Goal: Task Accomplishment & Management: Manage account settings

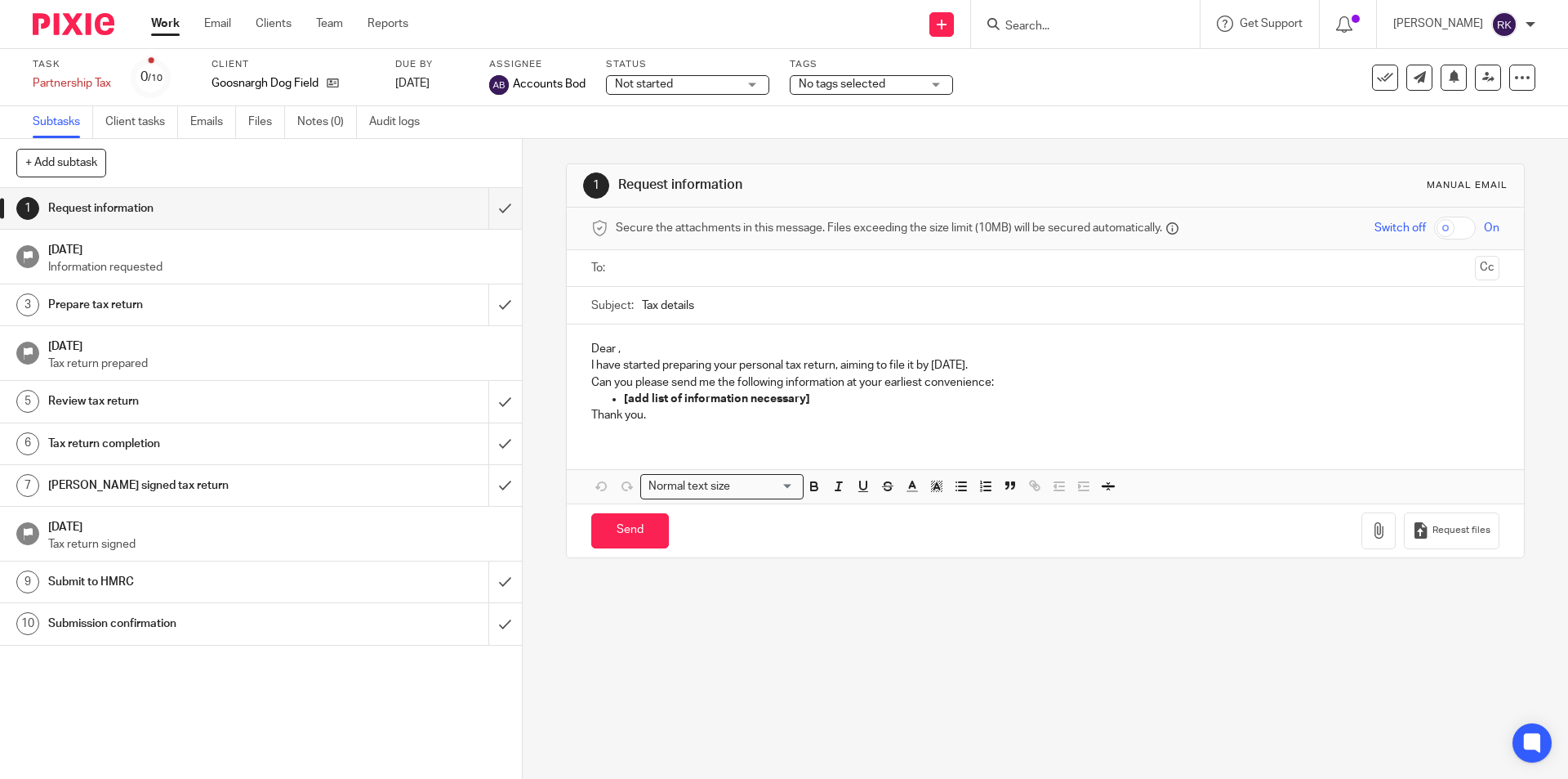
click at [1051, 35] on div at bounding box center [1086, 23] width 229 height 48
click at [1047, 23] on input "Search" at bounding box center [1077, 26] width 147 height 15
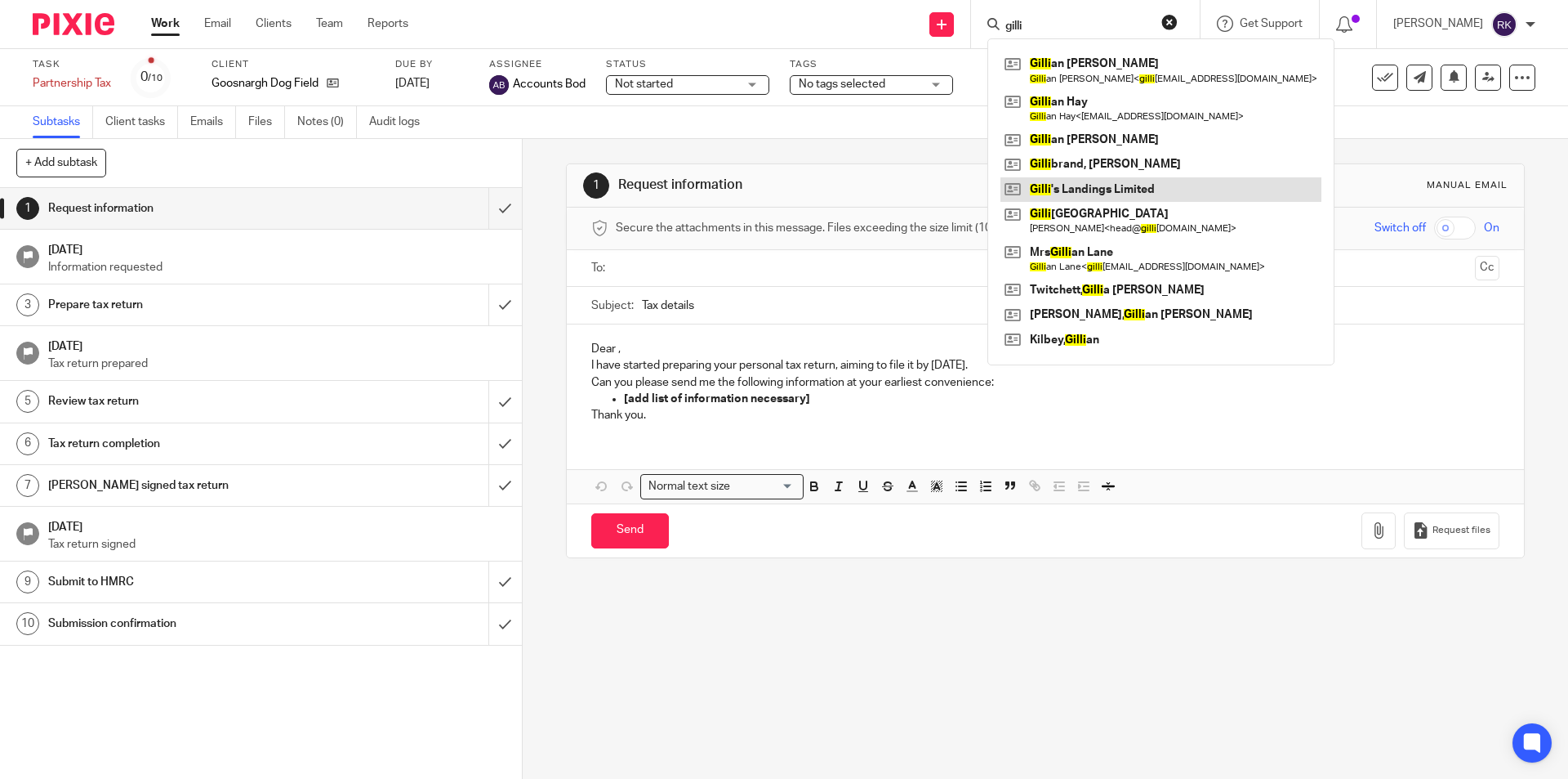
type input "gilli"
click at [1074, 188] on link at bounding box center [1161, 189] width 321 height 24
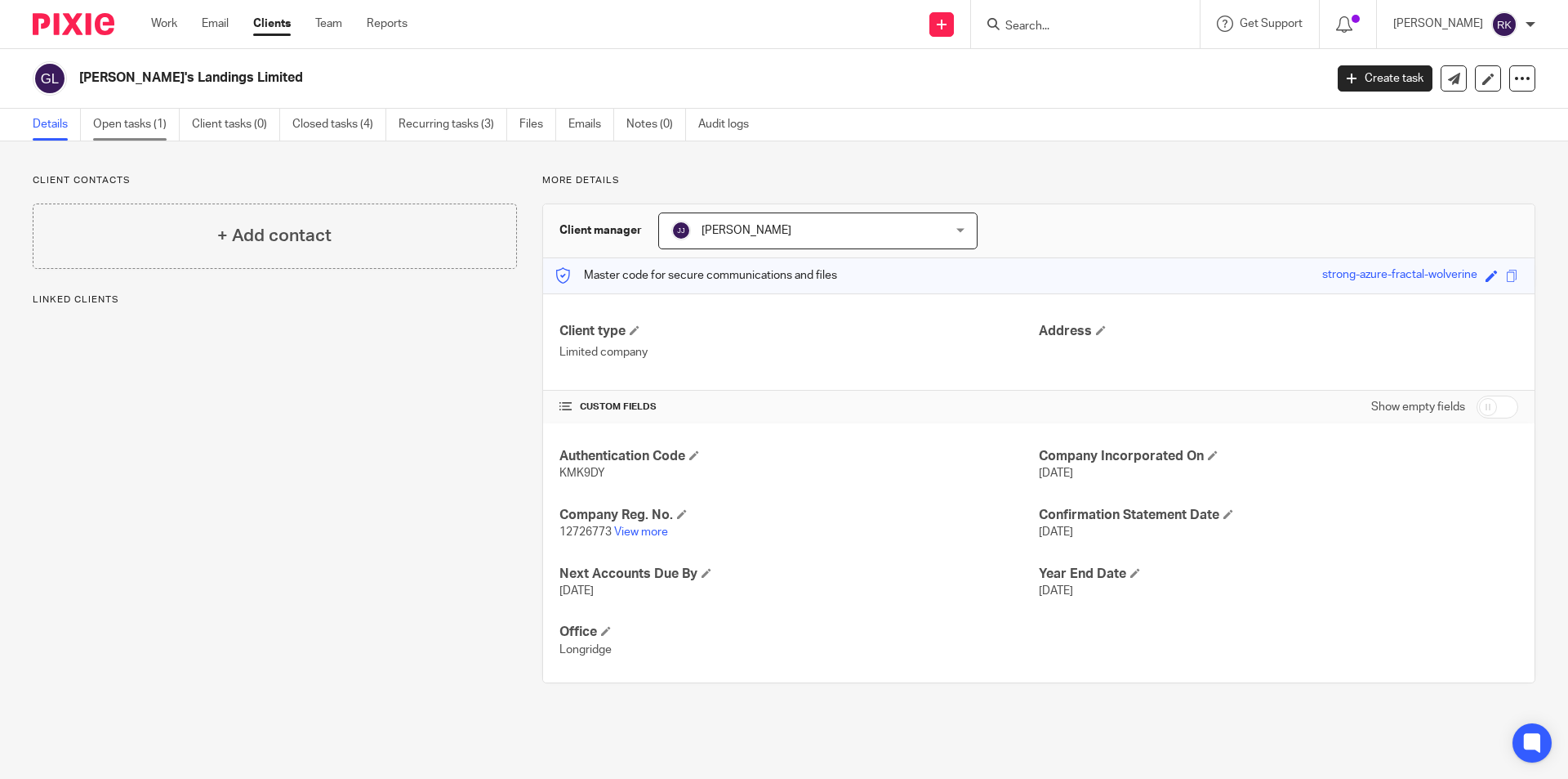
click at [138, 115] on link "Open tasks (1)" at bounding box center [136, 124] width 87 height 32
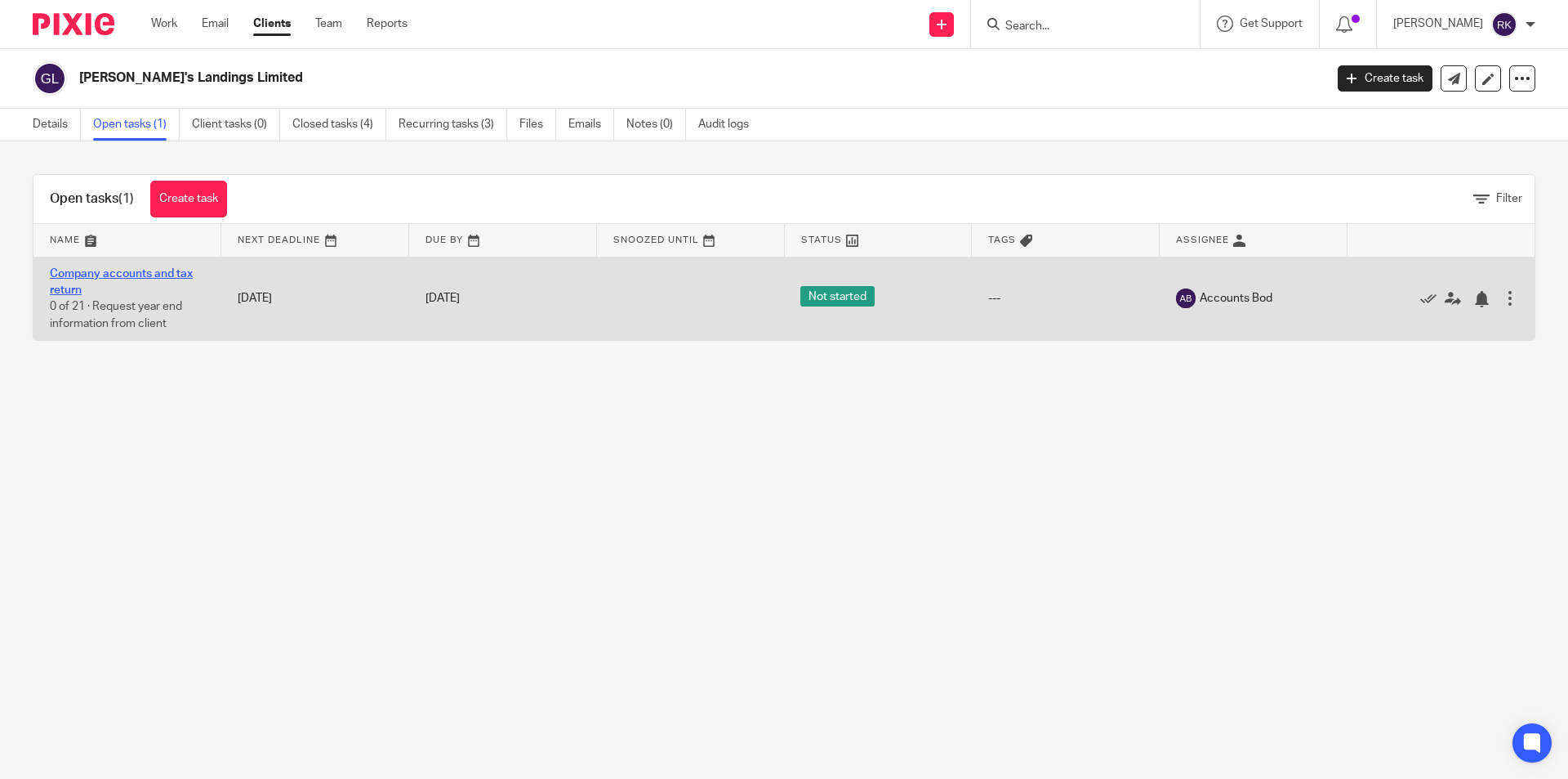
click at [112, 270] on link "Company accounts and tax return" at bounding box center [121, 282] width 143 height 27
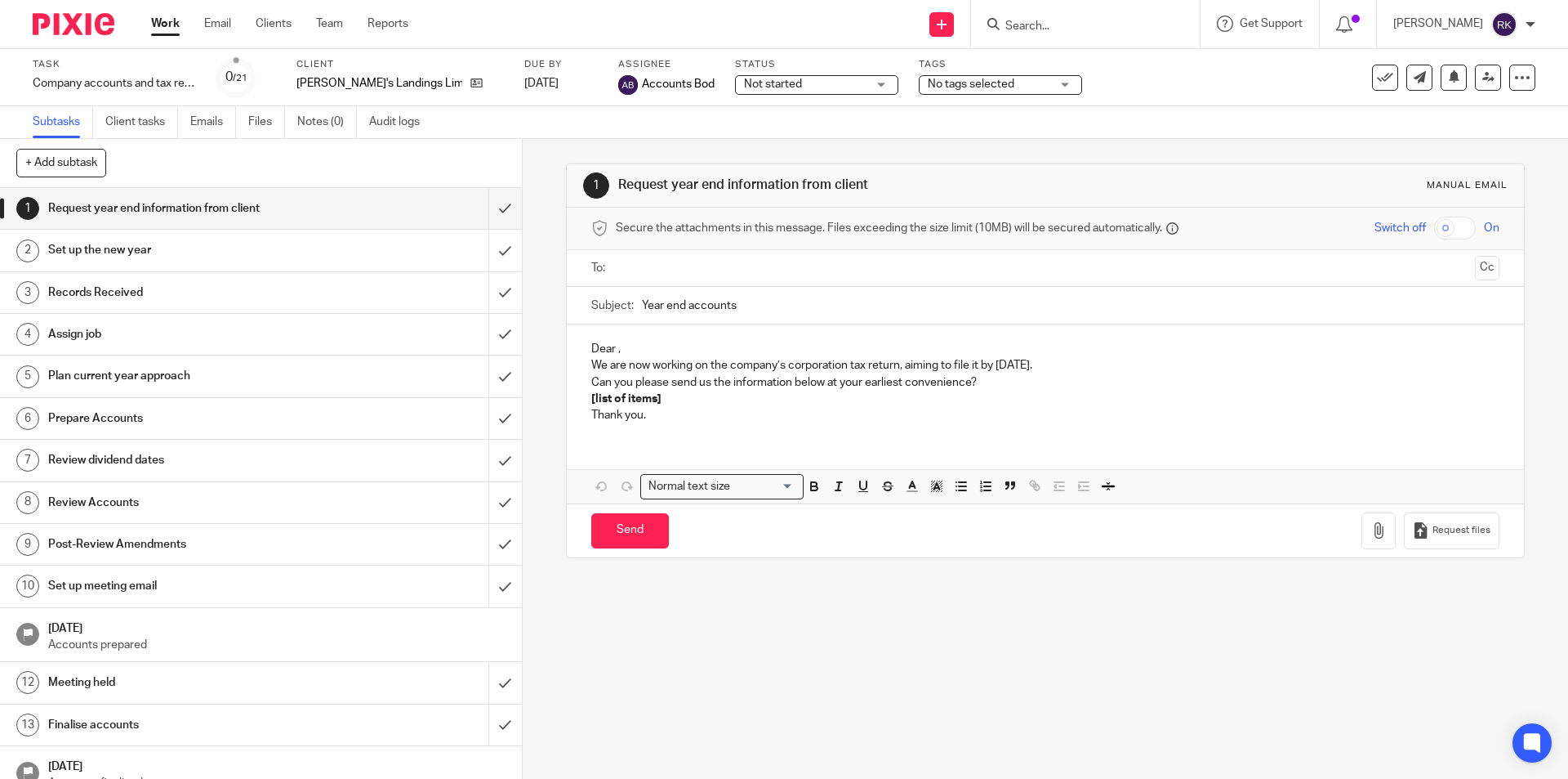
click at [1008, 83] on div "No tags selected" at bounding box center [1000, 85] width 163 height 20
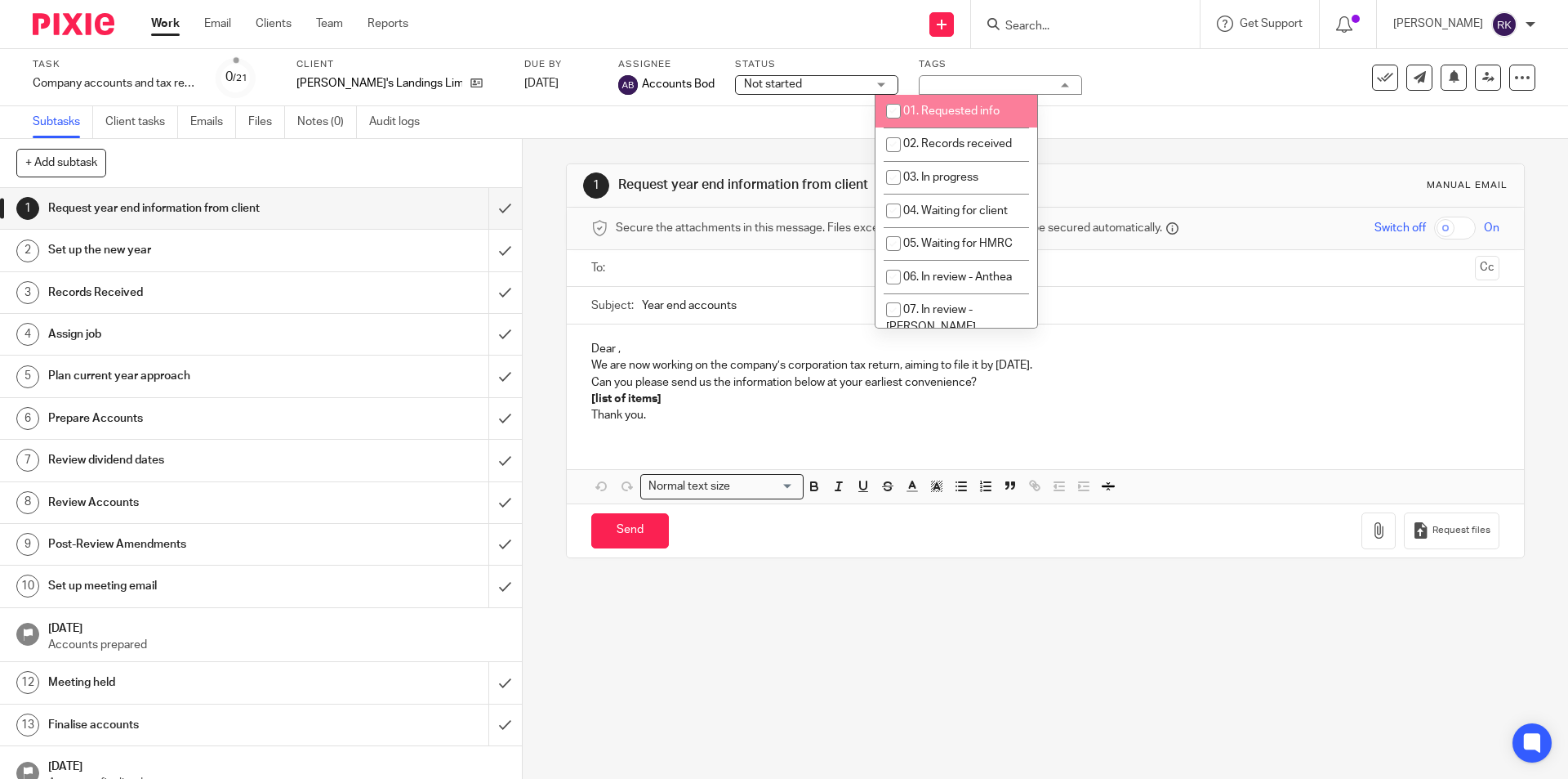
click at [975, 116] on span "01. Requested info" at bounding box center [952, 112] width 97 height 12
checkbox input "true"
click at [1105, 87] on div "Task Company accounts and tax return Save Company accounts and tax return 0 /21…" at bounding box center [658, 77] width 1252 height 39
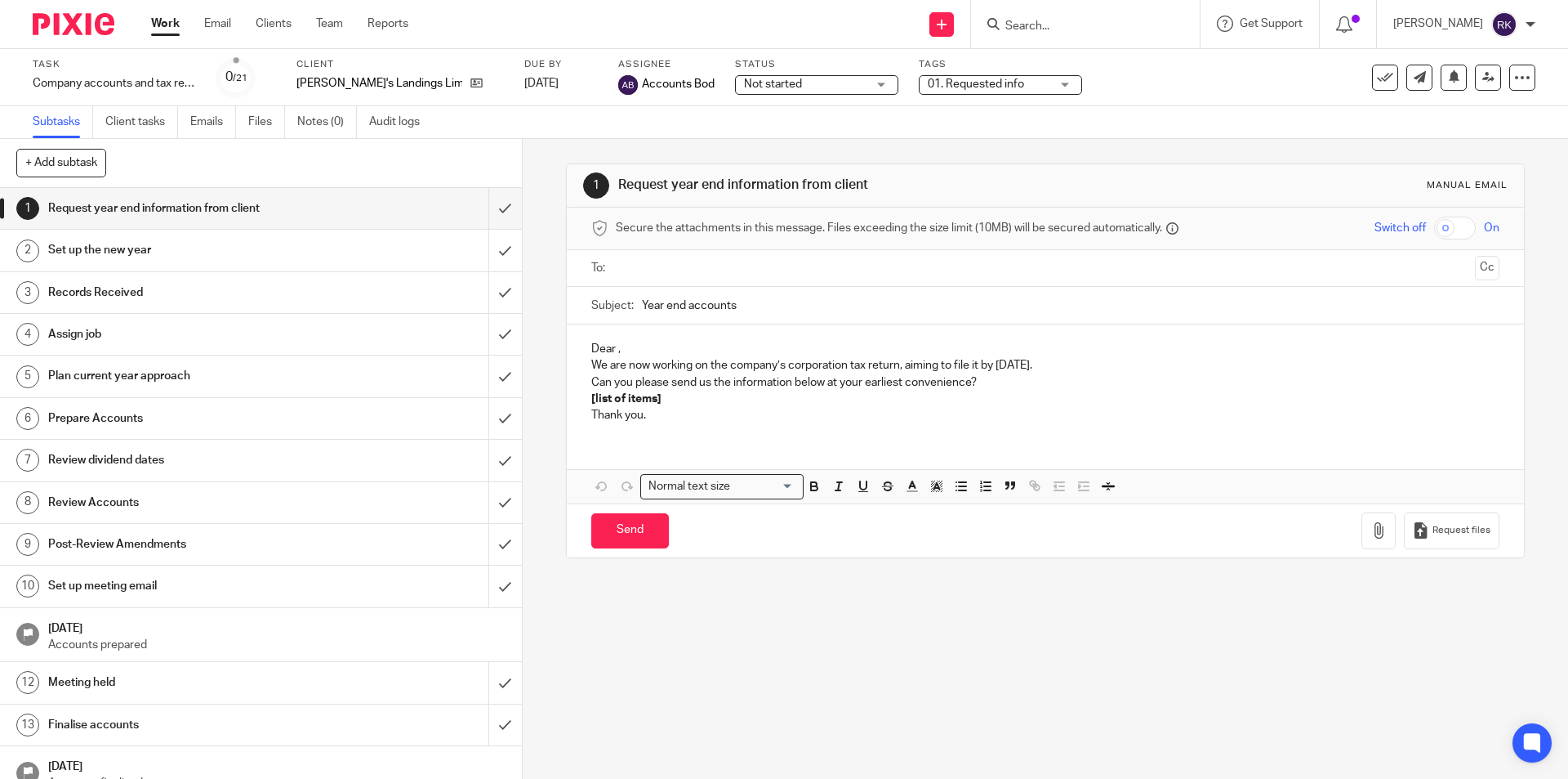
click at [1098, 34] on form at bounding box center [1091, 23] width 174 height 21
click at [1068, 30] on input "Search" at bounding box center [1077, 26] width 147 height 15
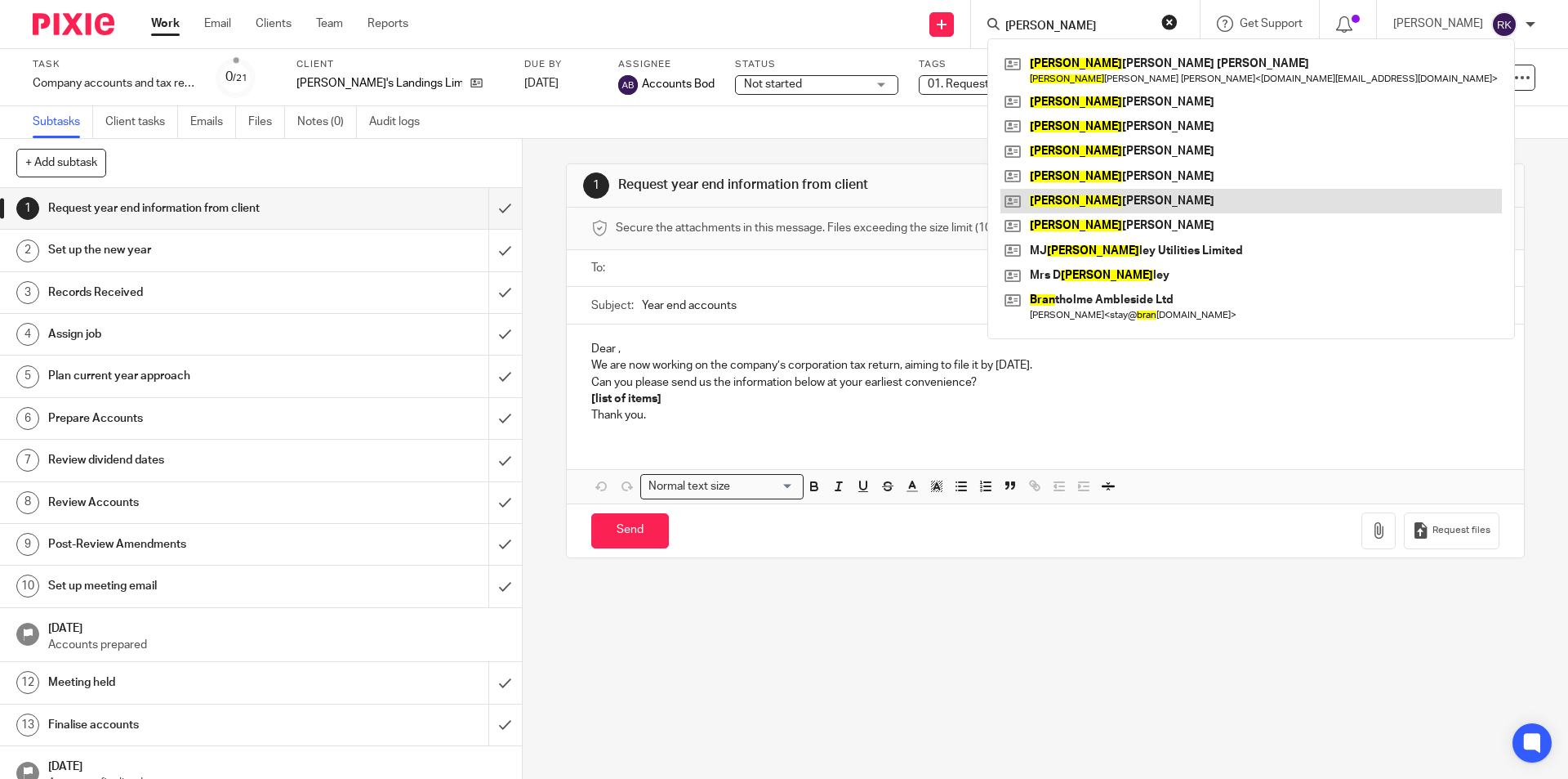
type input "brad"
click at [1115, 197] on link at bounding box center [1251, 201] width 502 height 24
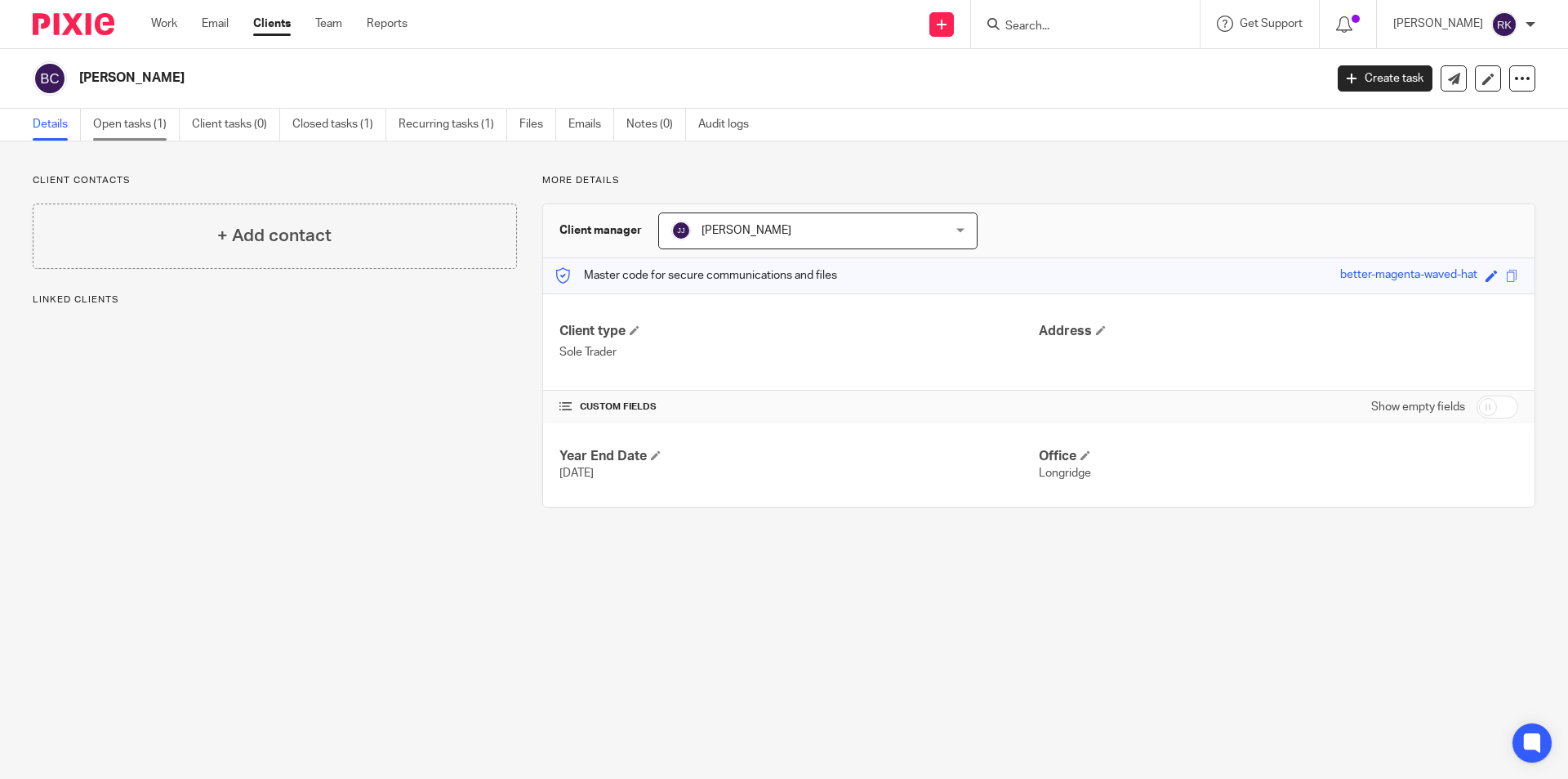
click at [121, 116] on link "Open tasks (1)" at bounding box center [136, 124] width 87 height 32
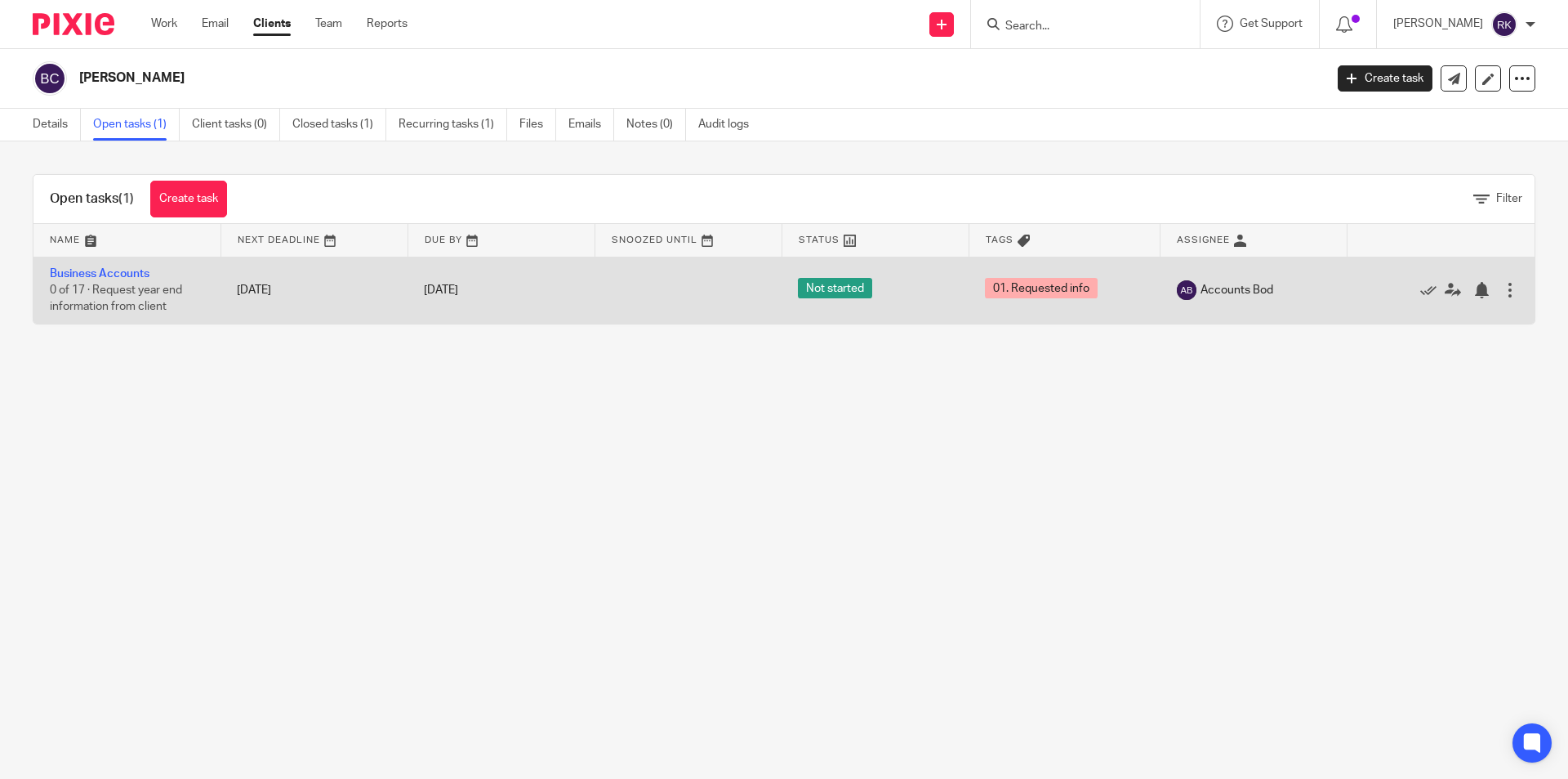
click at [92, 266] on td "Business Accounts 0 of 17 · Request year end information from client" at bounding box center [126, 290] width 187 height 67
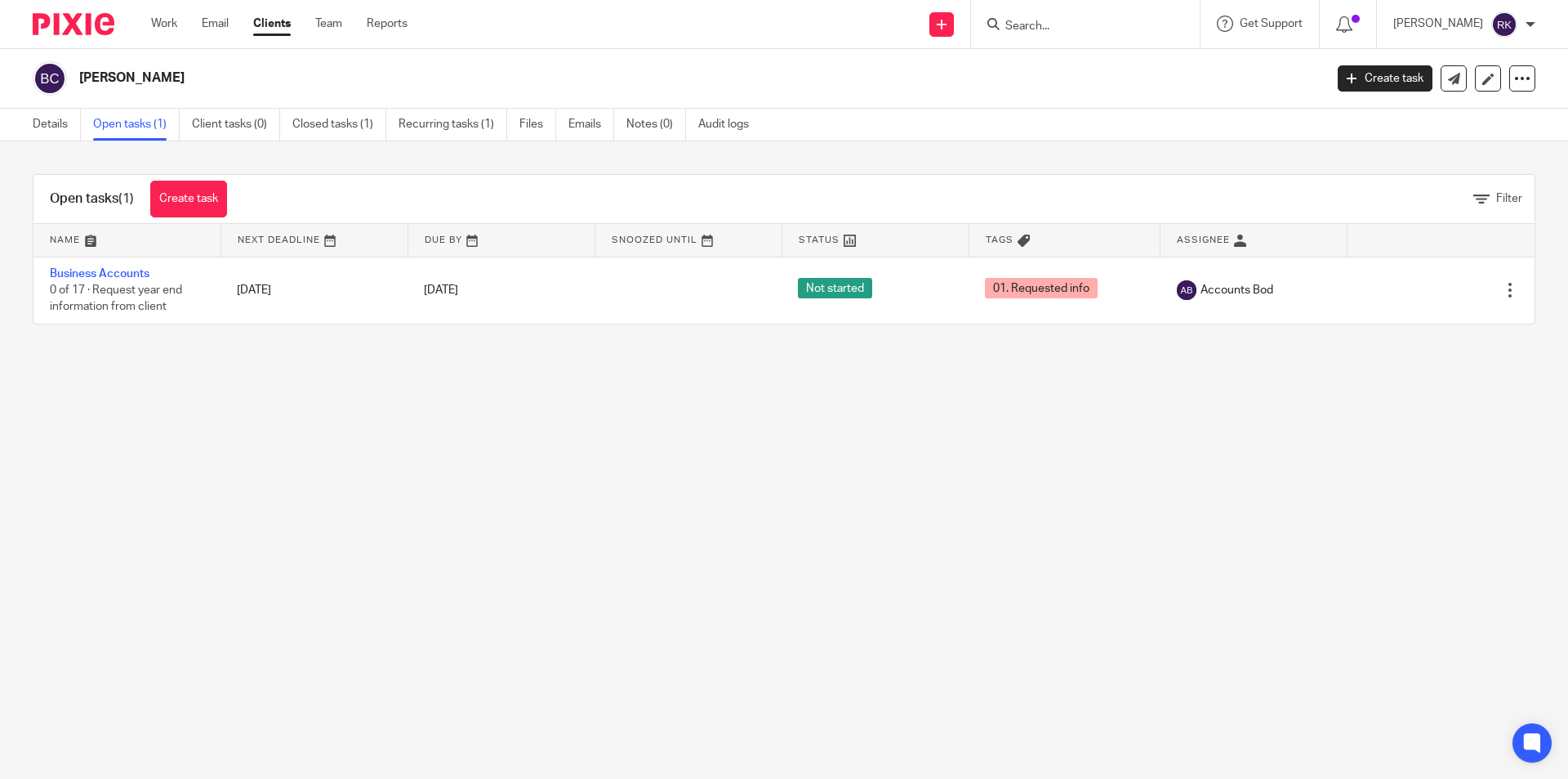
click at [1053, 20] on input "Search" at bounding box center [1077, 26] width 147 height 15
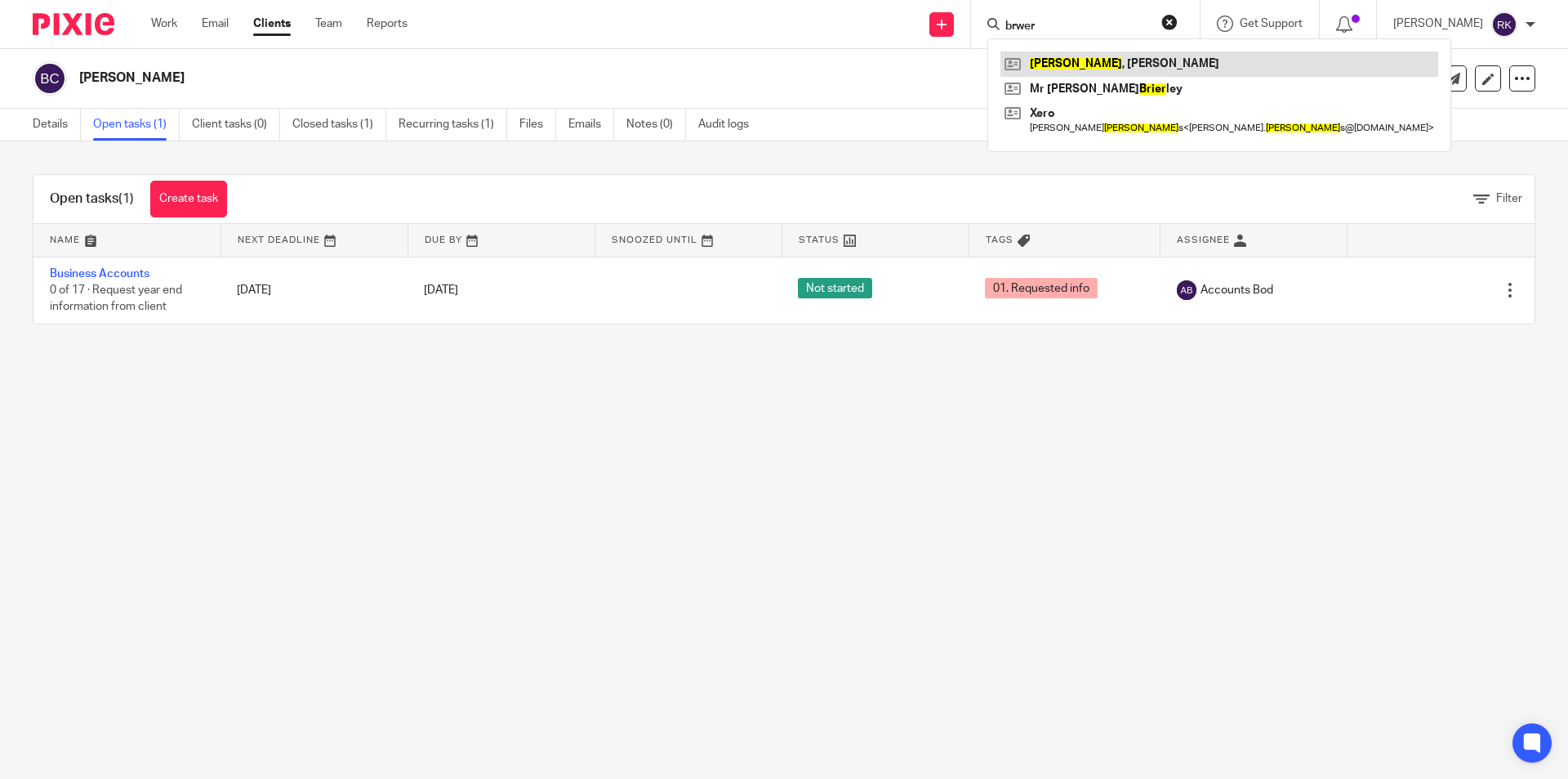
type input "brwer"
click at [1047, 54] on link at bounding box center [1220, 64] width 438 height 24
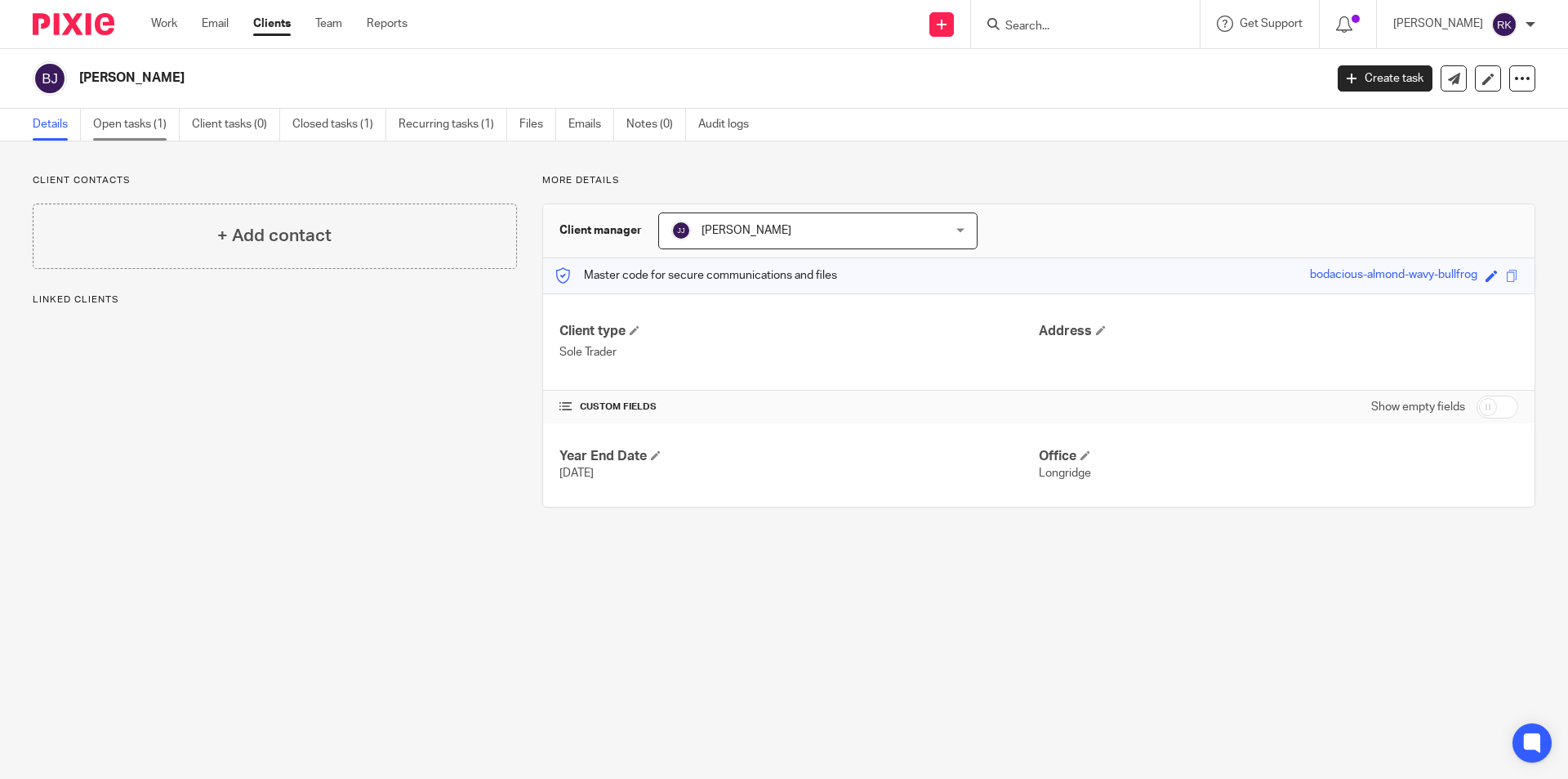
click at [113, 126] on link "Open tasks (1)" at bounding box center [136, 124] width 87 height 32
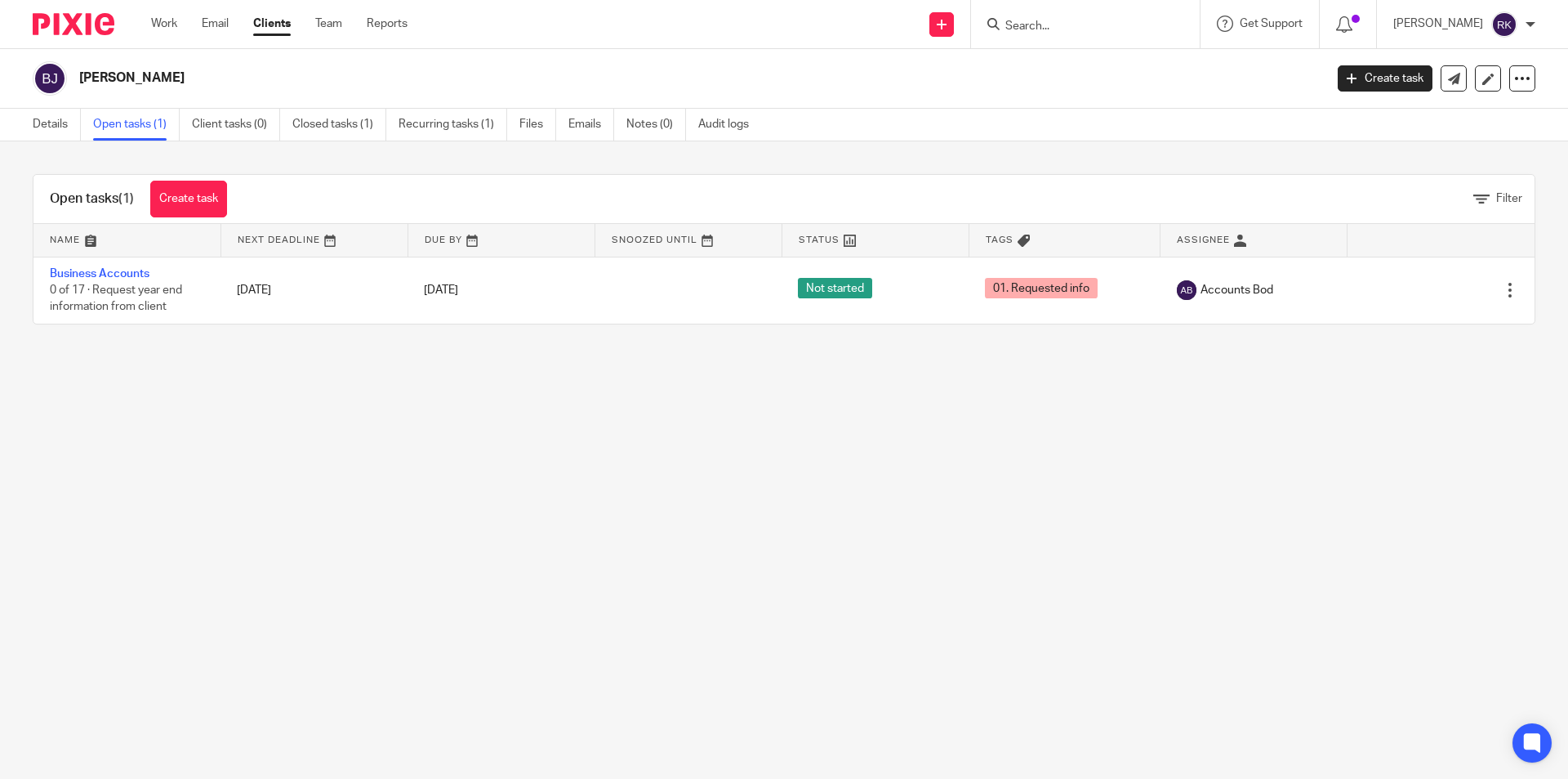
click at [1042, 23] on input "Search" at bounding box center [1077, 26] width 147 height 15
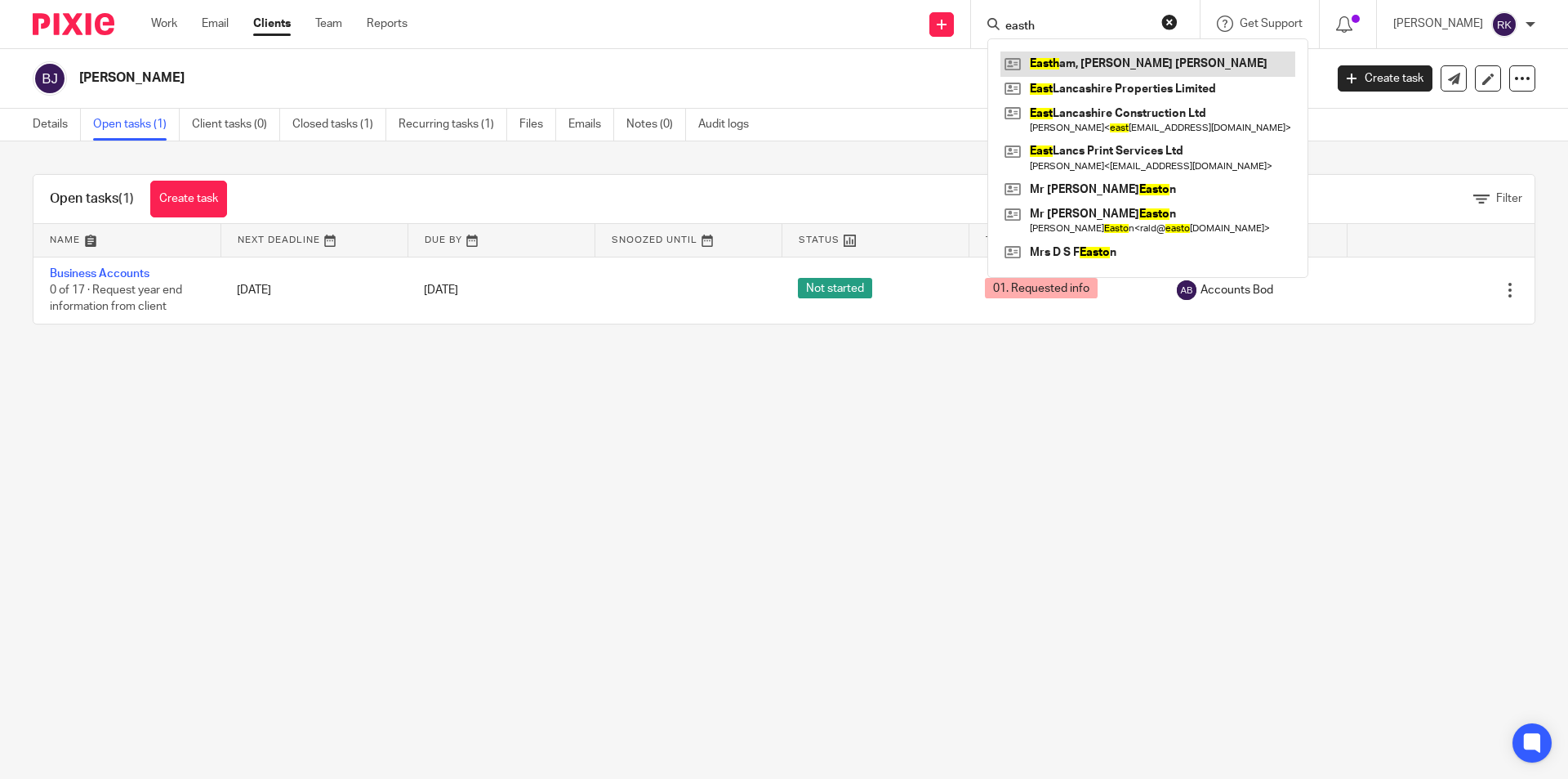
type input "easth"
click at [1052, 64] on link at bounding box center [1147, 64] width 294 height 24
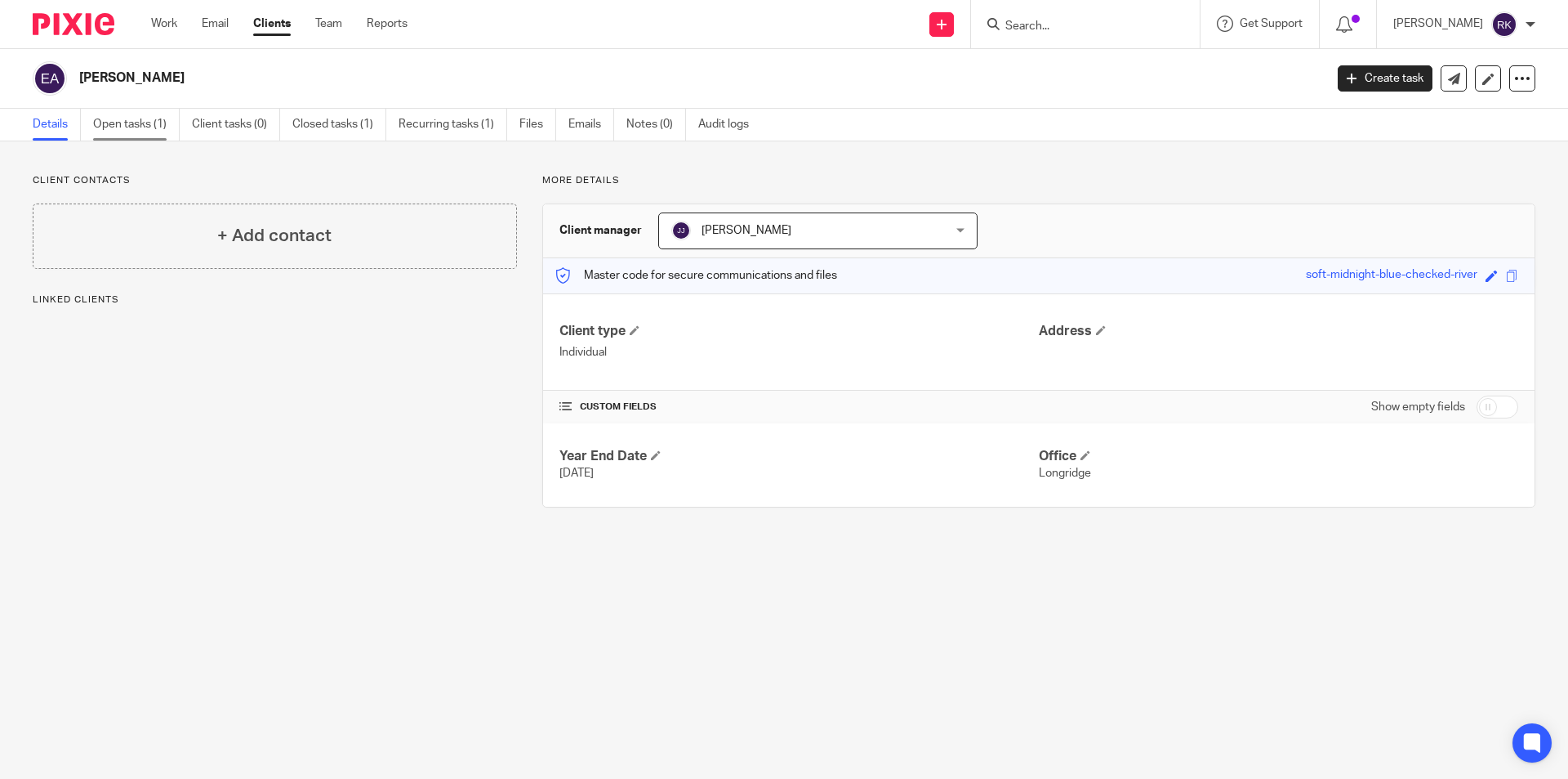
click at [149, 132] on link "Open tasks (1)" at bounding box center [136, 124] width 87 height 32
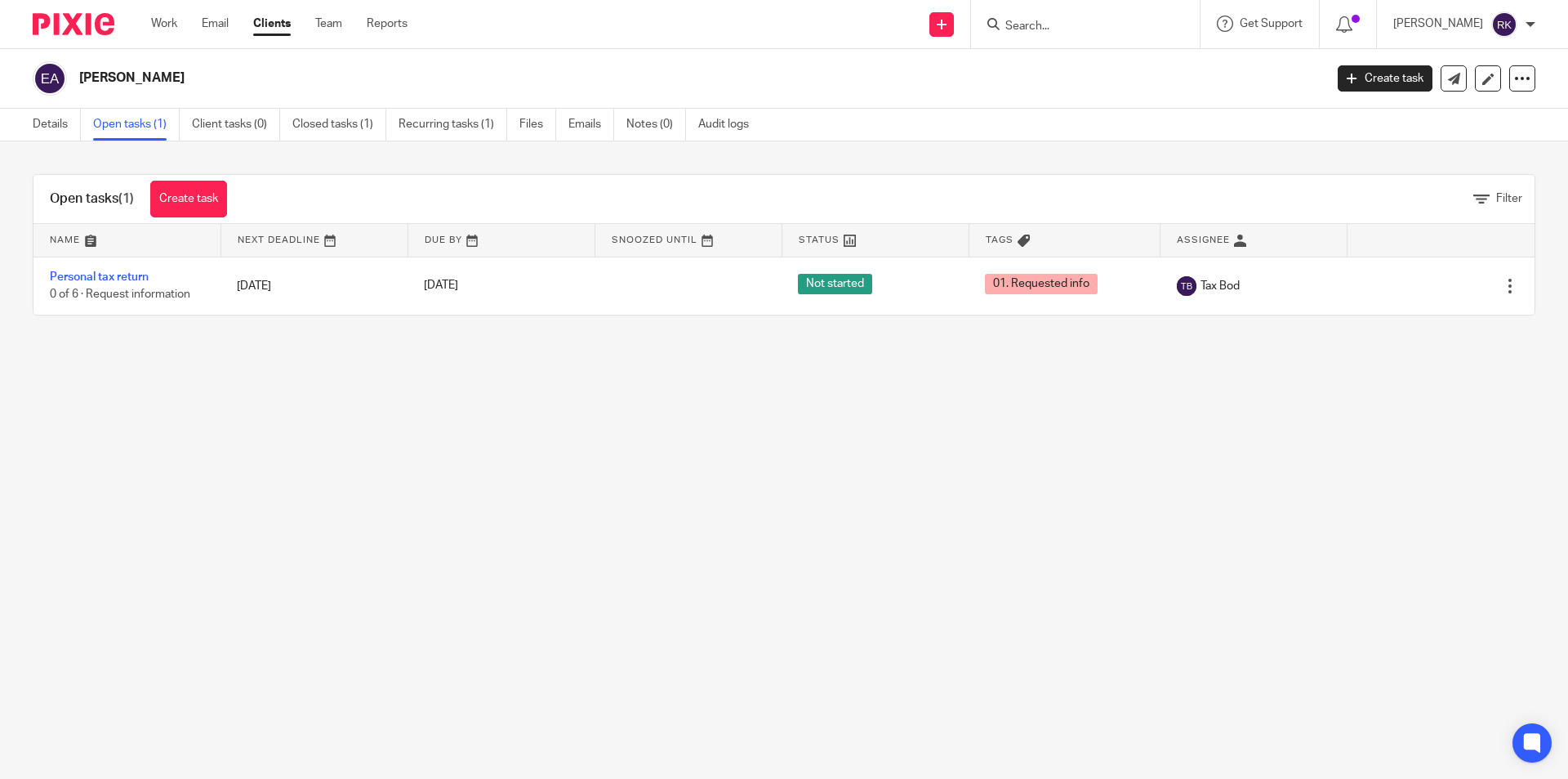
click at [1073, 21] on input "Search" at bounding box center [1077, 26] width 147 height 15
type input "eids"
click at [1053, 56] on link at bounding box center [1101, 64] width 202 height 24
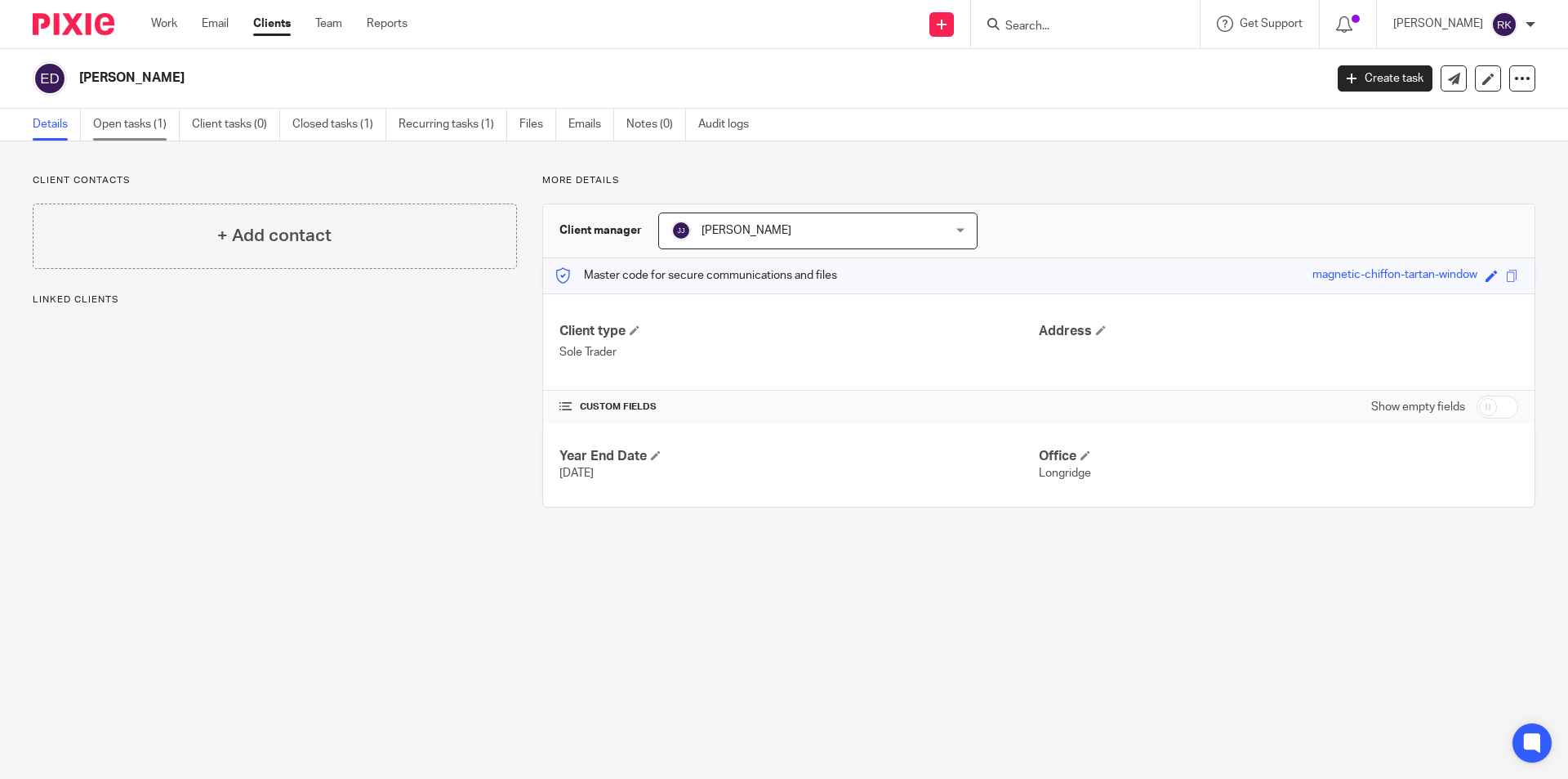
click at [130, 130] on link "Open tasks (1)" at bounding box center [136, 124] width 87 height 32
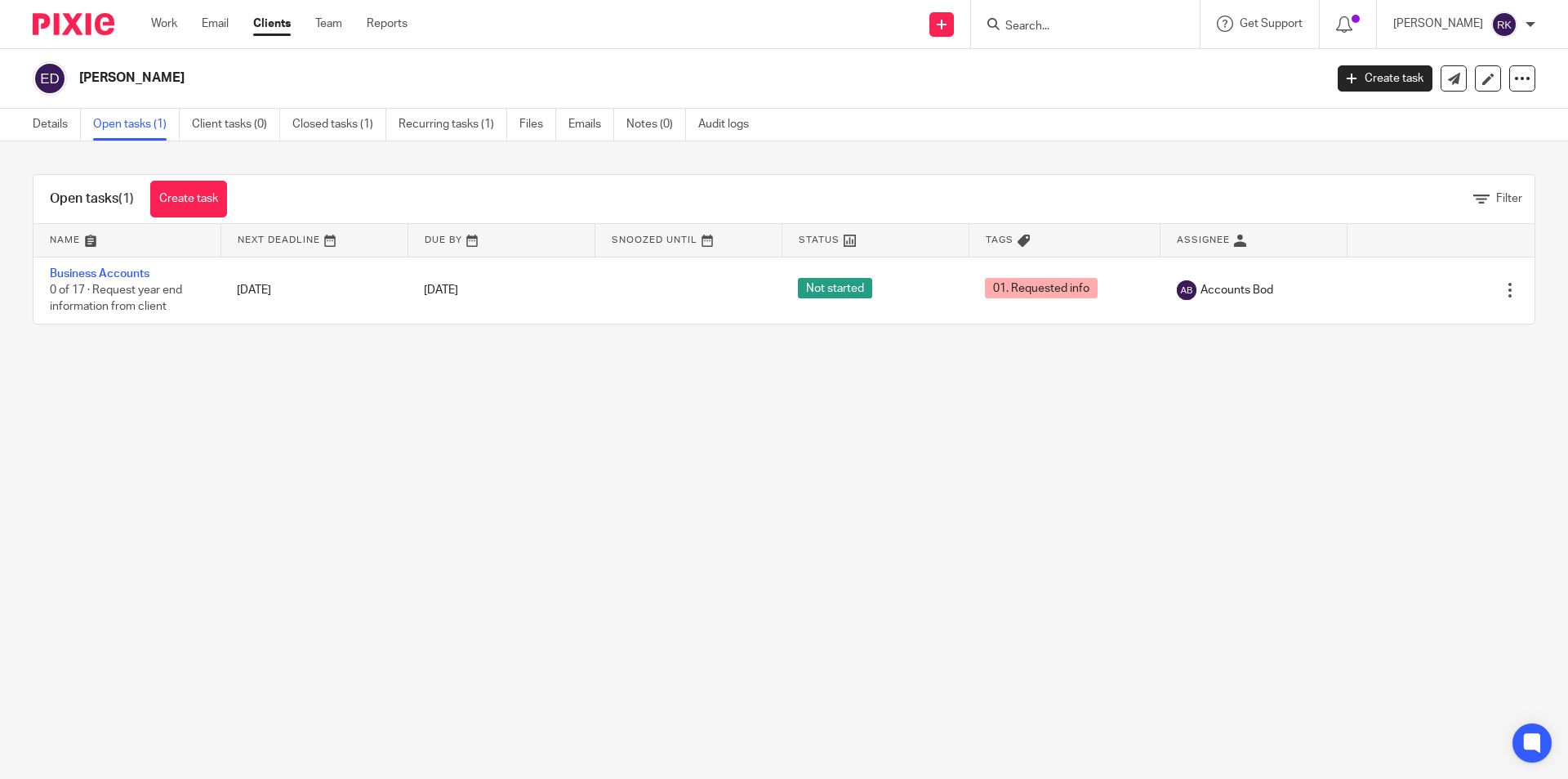
click at [1041, 32] on input "Search" at bounding box center [1077, 26] width 147 height 15
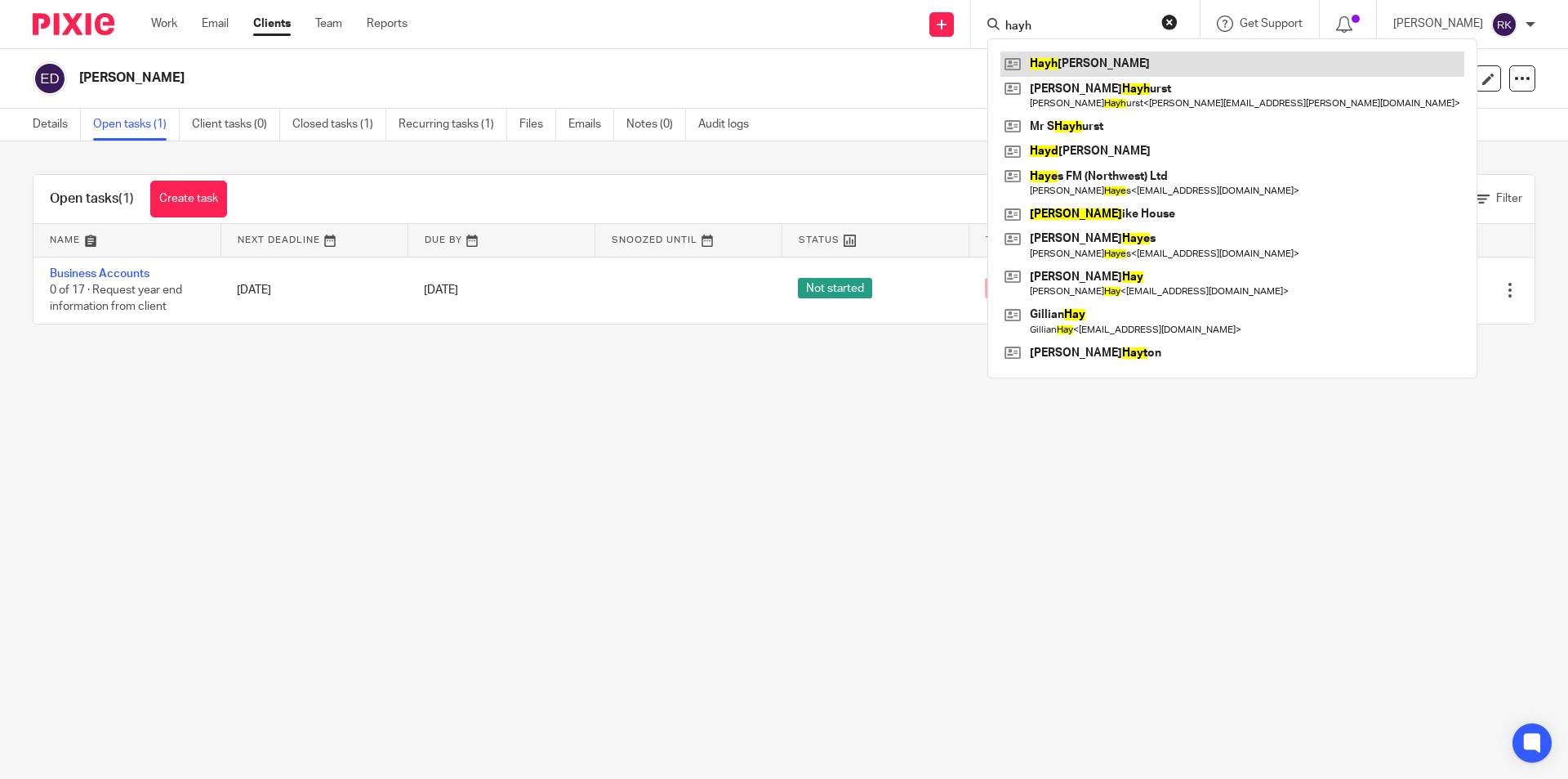
type input "hayh"
click at [1067, 69] on link at bounding box center [1232, 64] width 464 height 24
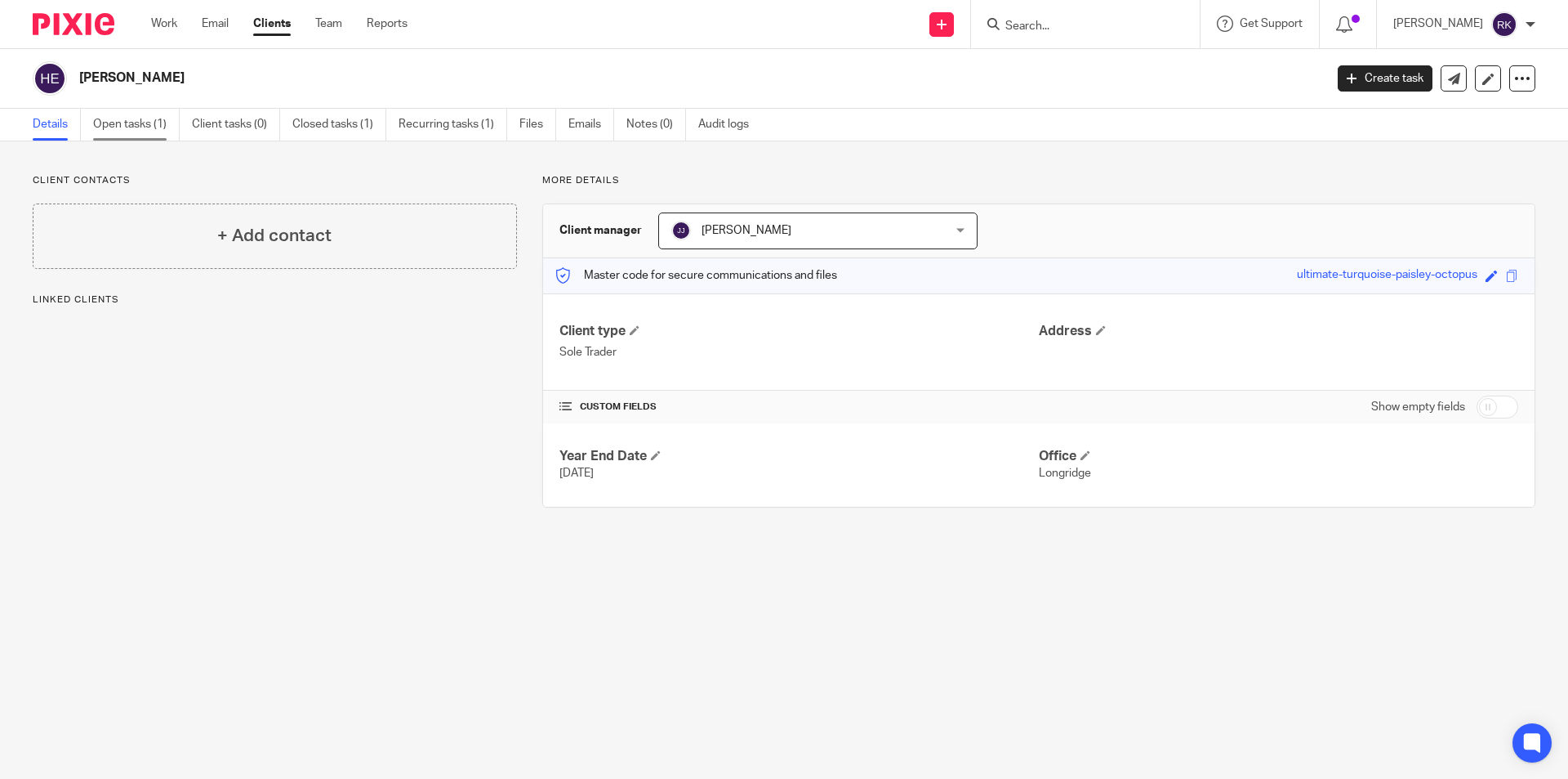
click at [142, 126] on link "Open tasks (1)" at bounding box center [136, 124] width 87 height 32
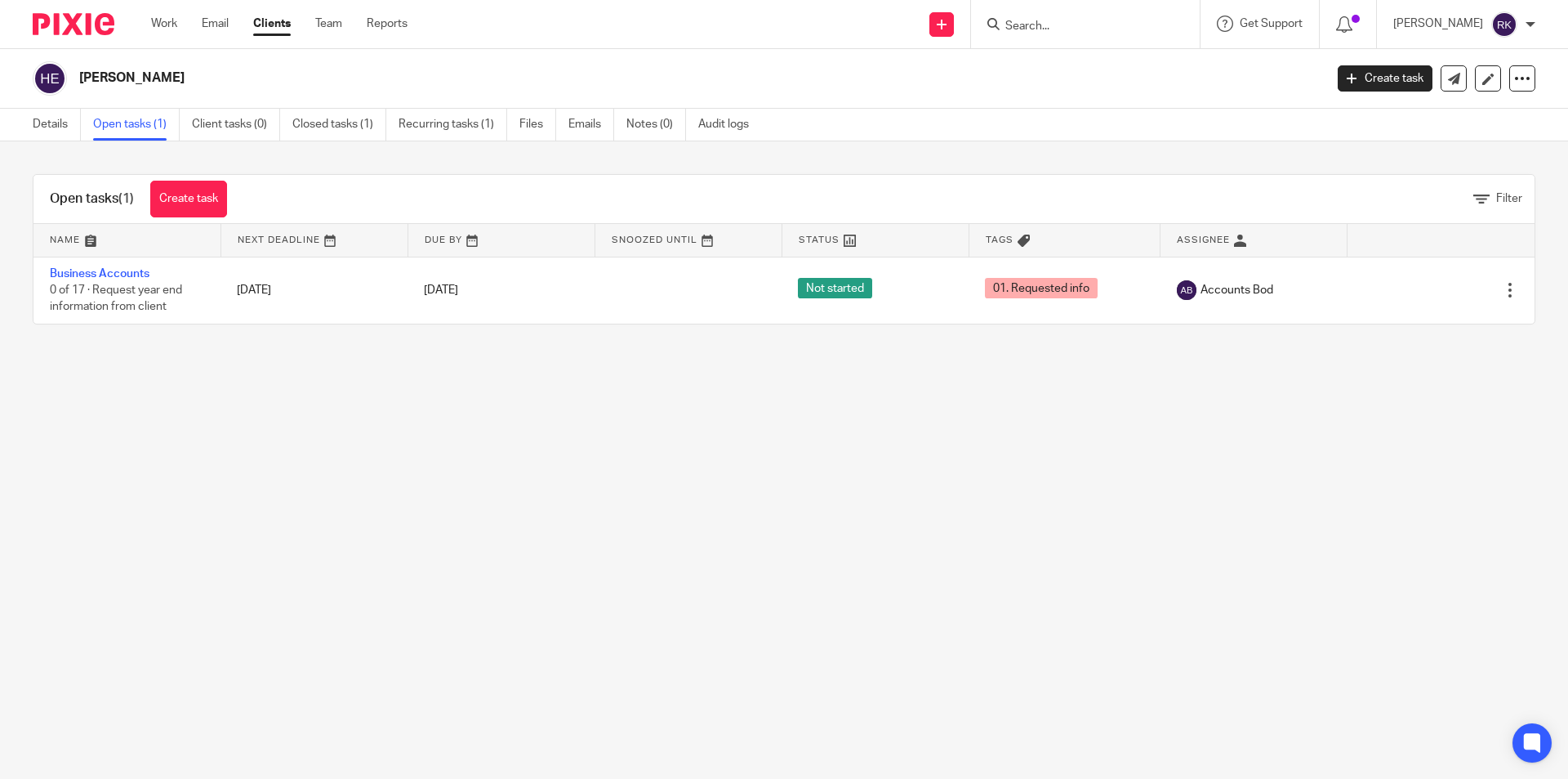
click at [1096, 23] on input "Search" at bounding box center [1077, 26] width 147 height 15
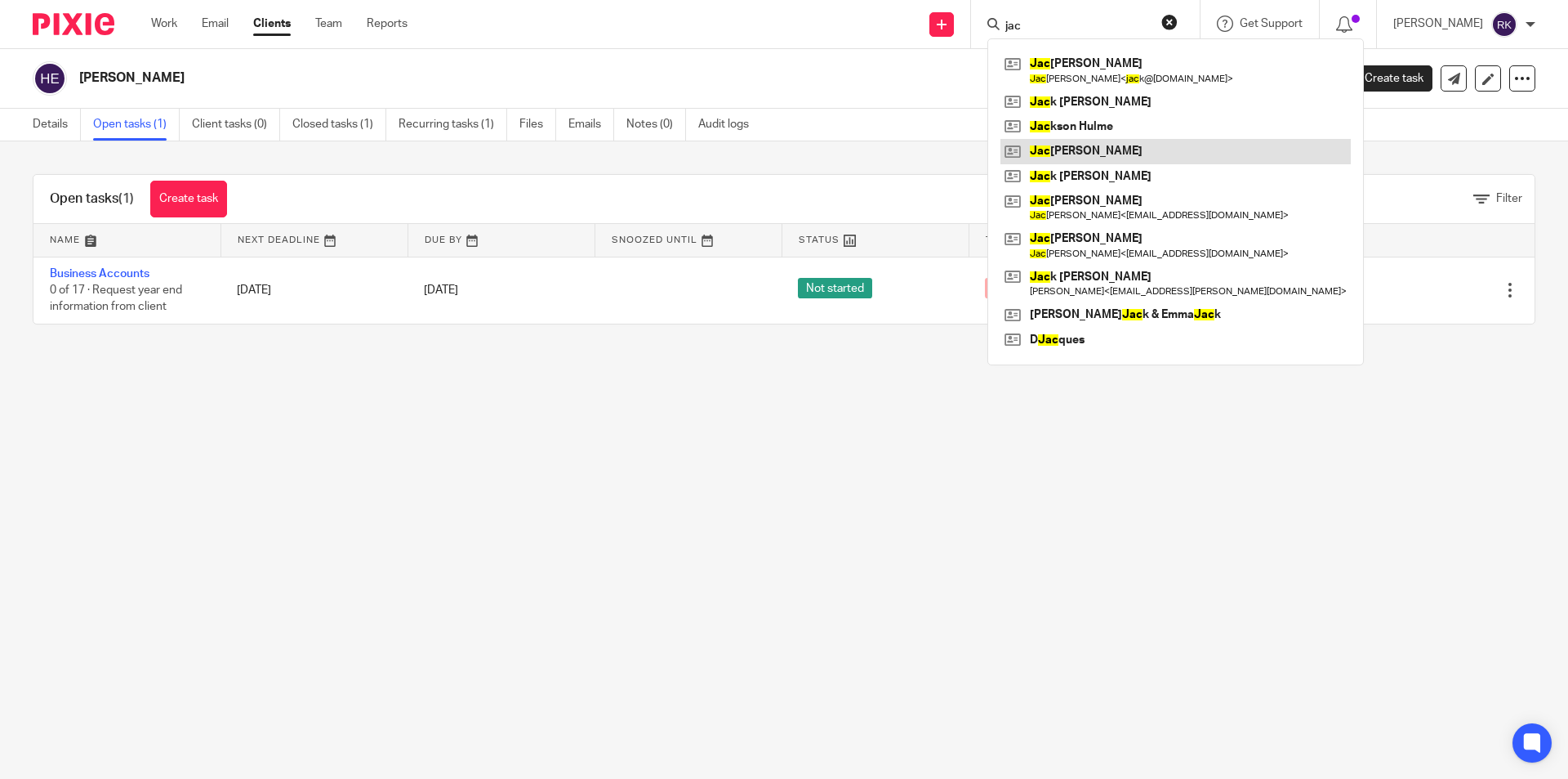
type input "jac"
click at [1087, 151] on link at bounding box center [1176, 151] width 350 height 24
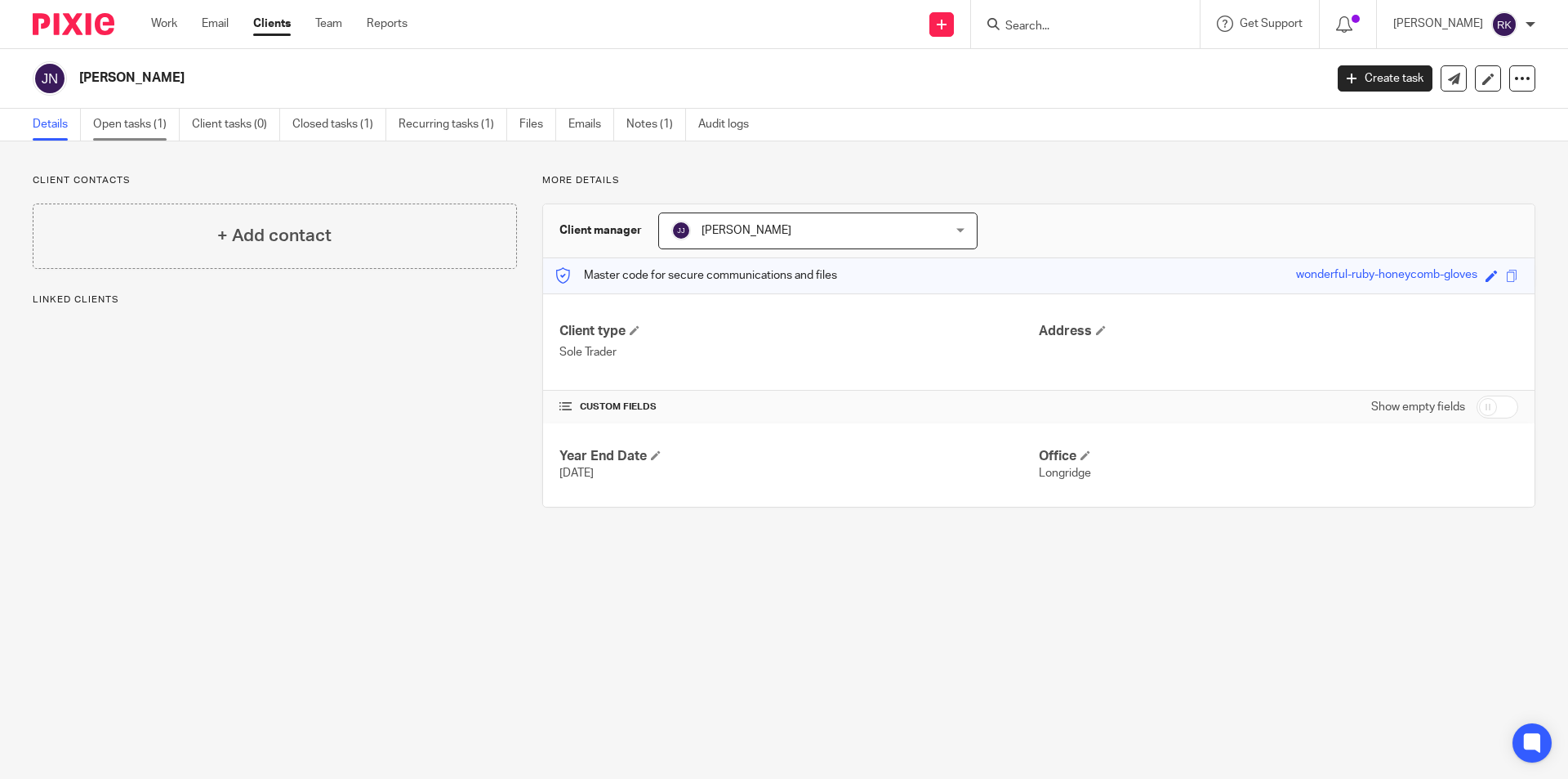
click at [122, 115] on link "Open tasks (1)" at bounding box center [136, 124] width 87 height 32
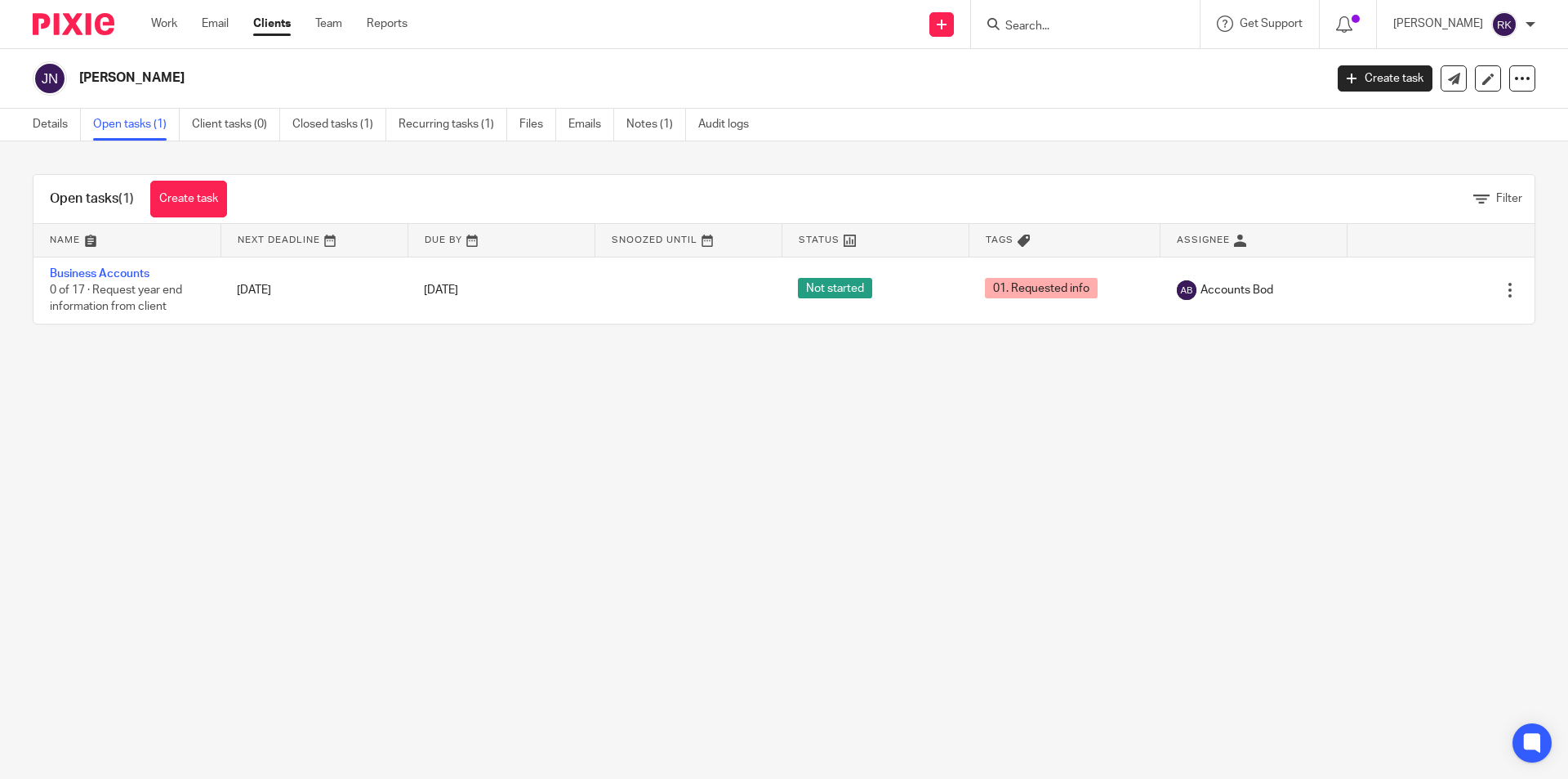
click at [1067, 25] on input "Search" at bounding box center [1077, 26] width 147 height 15
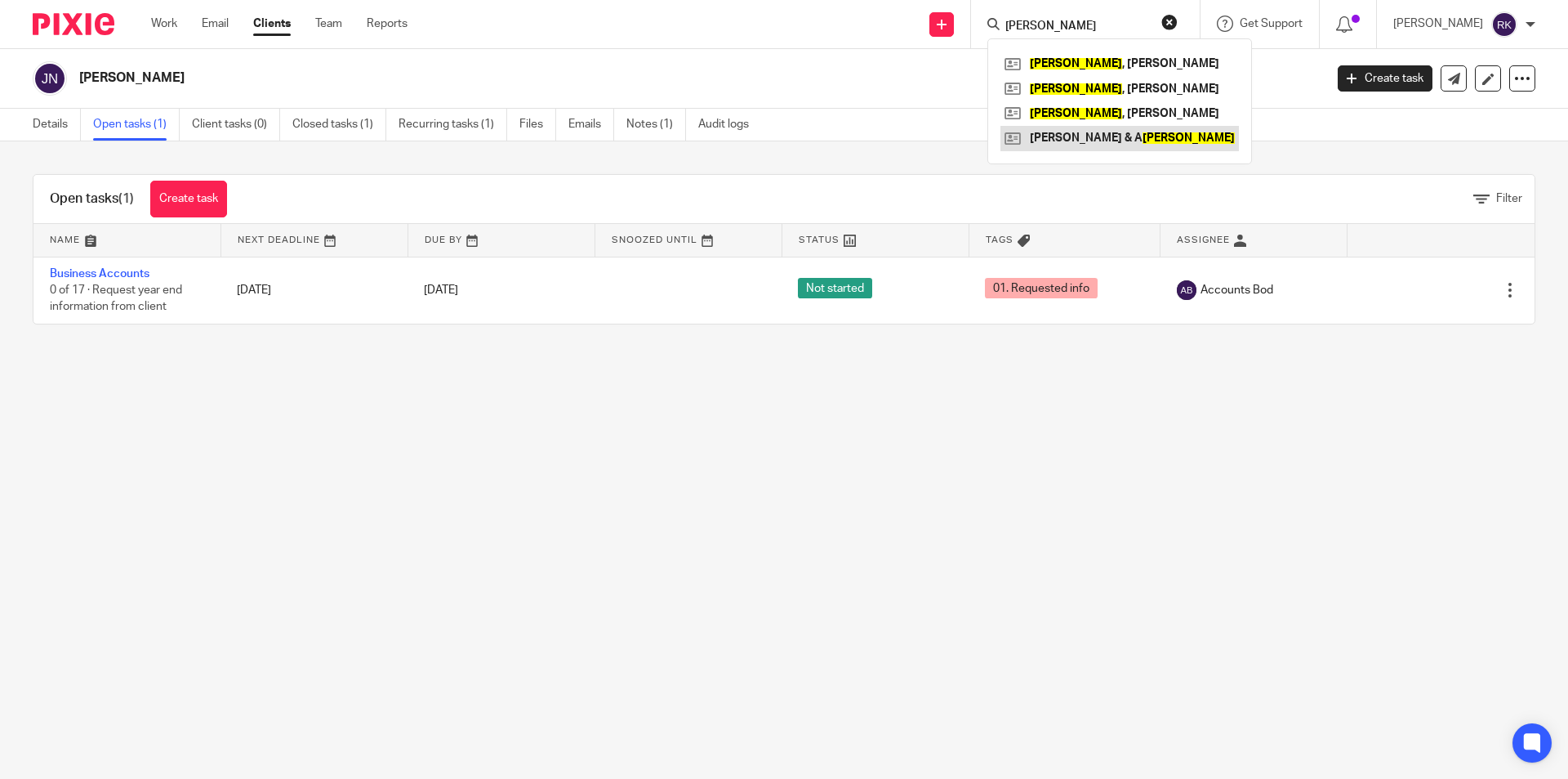
type input "pye"
click at [1059, 133] on link at bounding box center [1120, 138] width 239 height 24
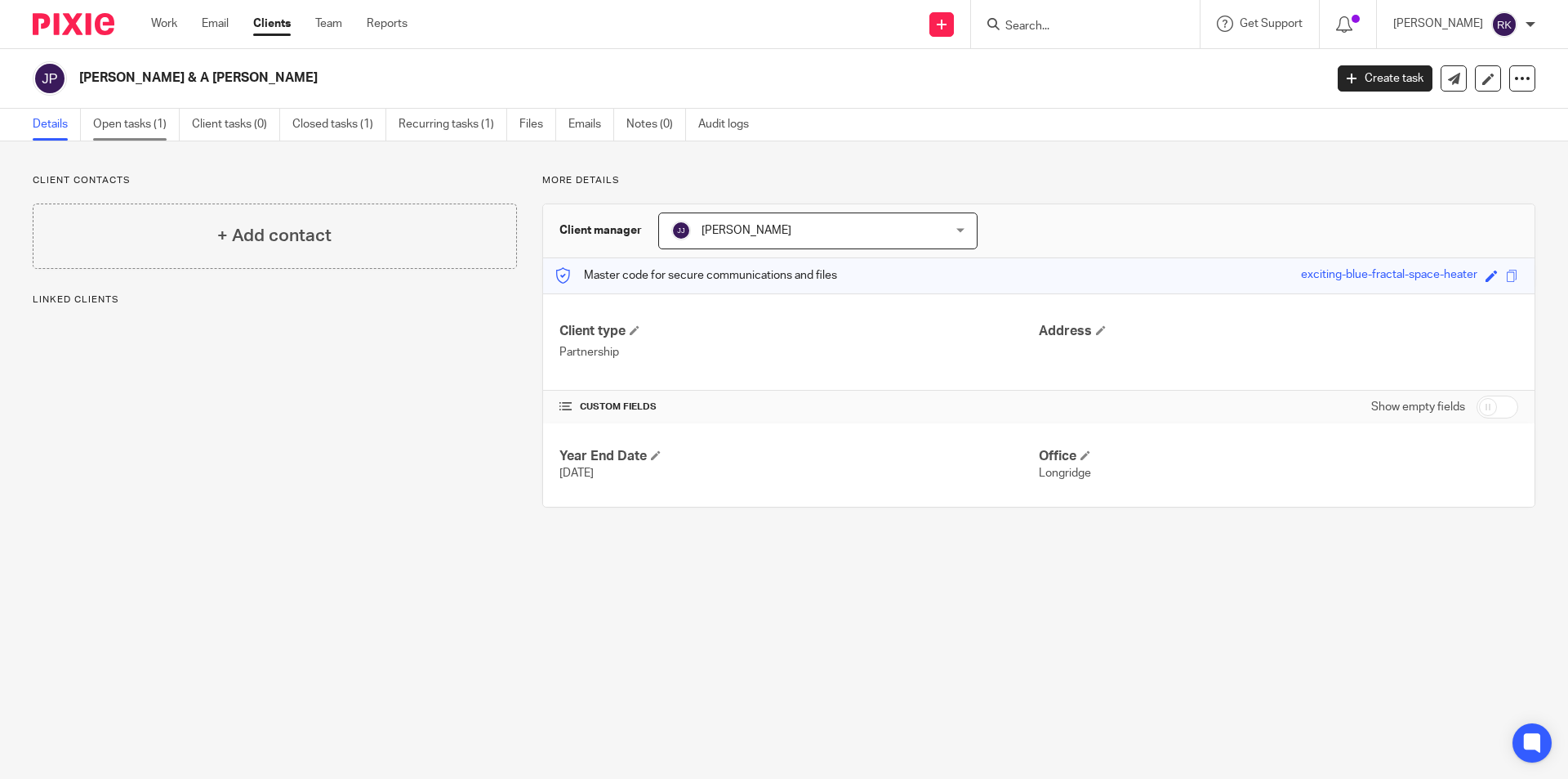
click at [146, 130] on link "Open tasks (1)" at bounding box center [136, 124] width 87 height 32
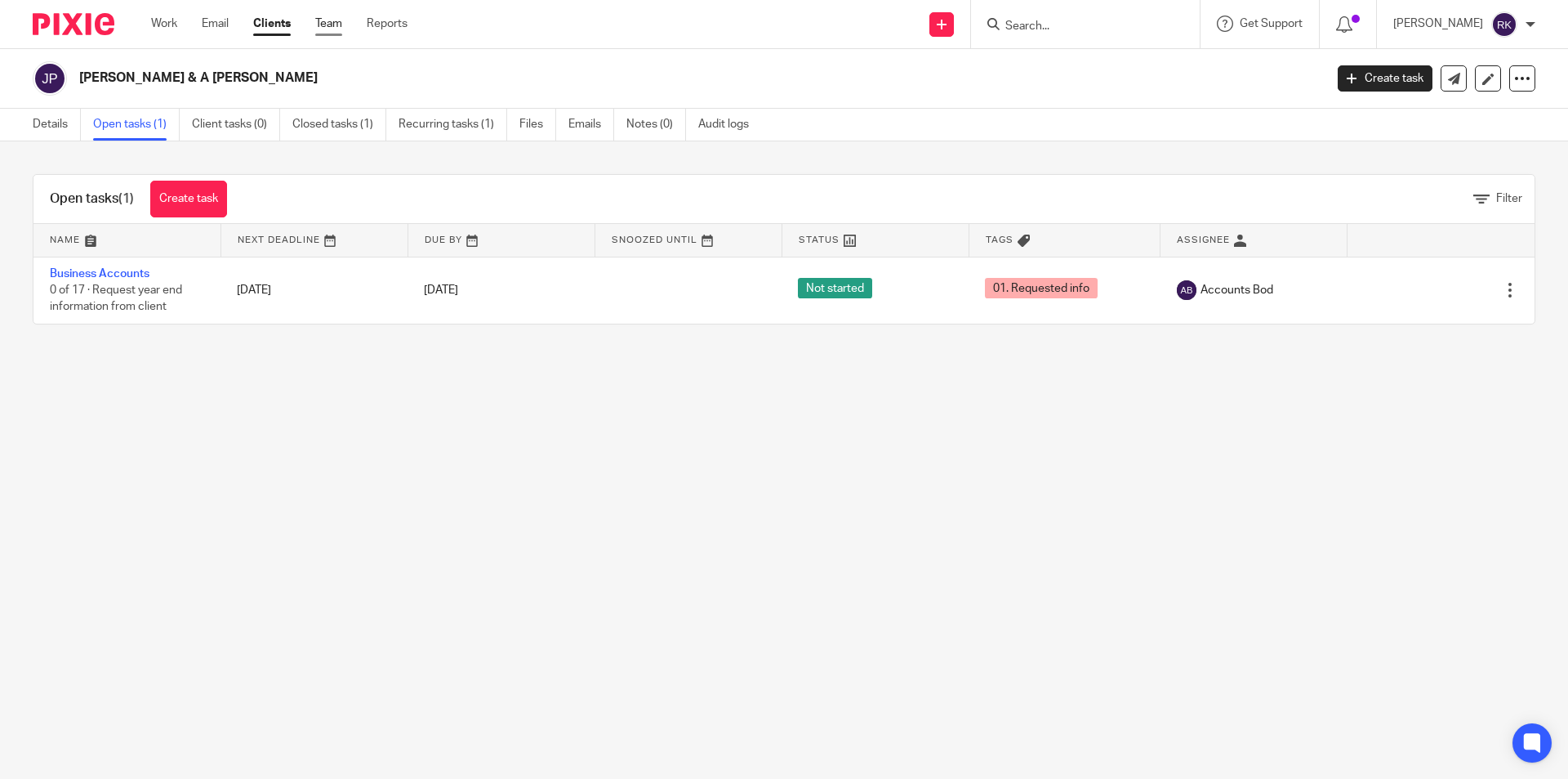
click at [322, 24] on link "Team" at bounding box center [329, 23] width 27 height 17
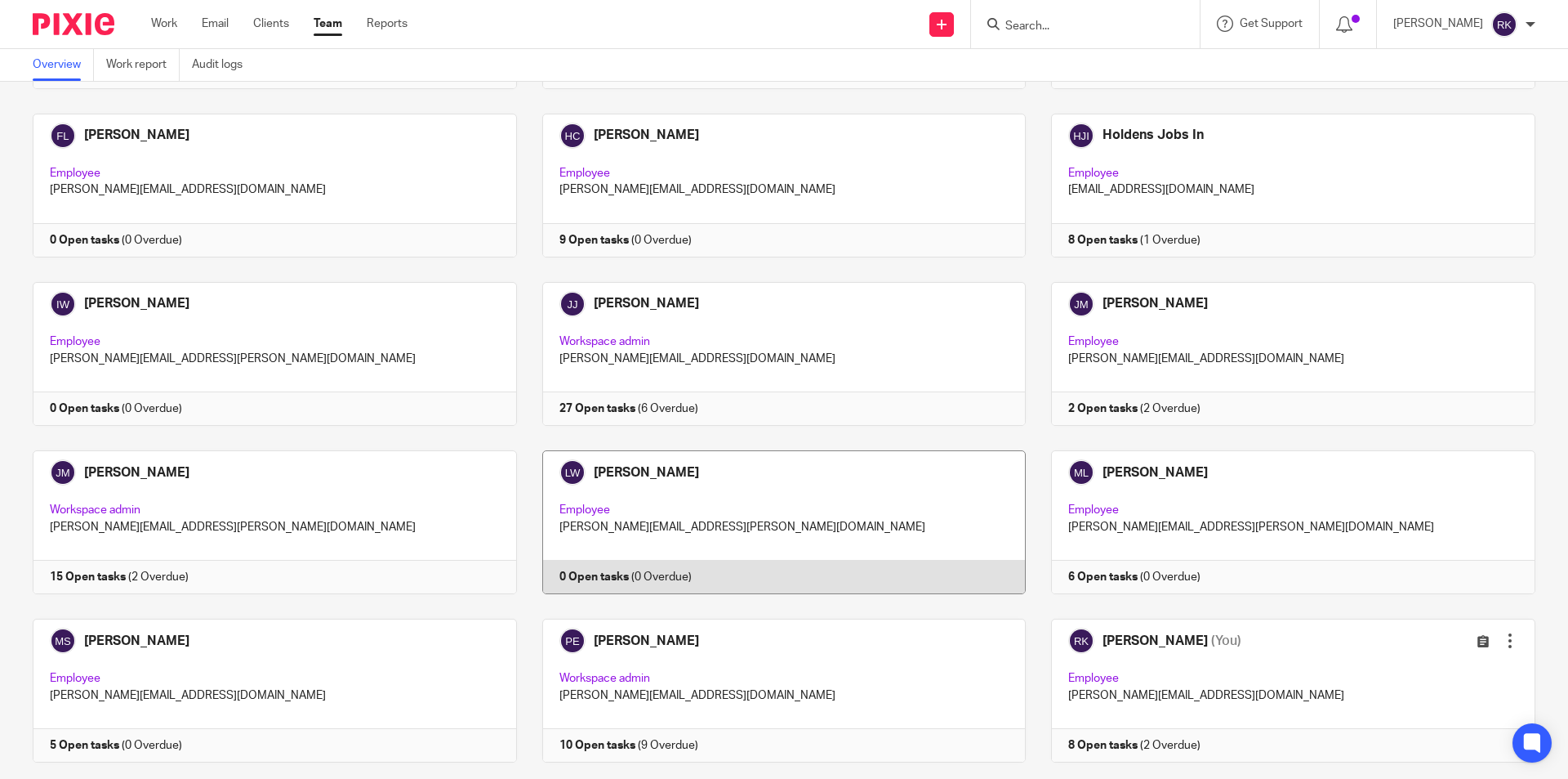
scroll to position [945, 0]
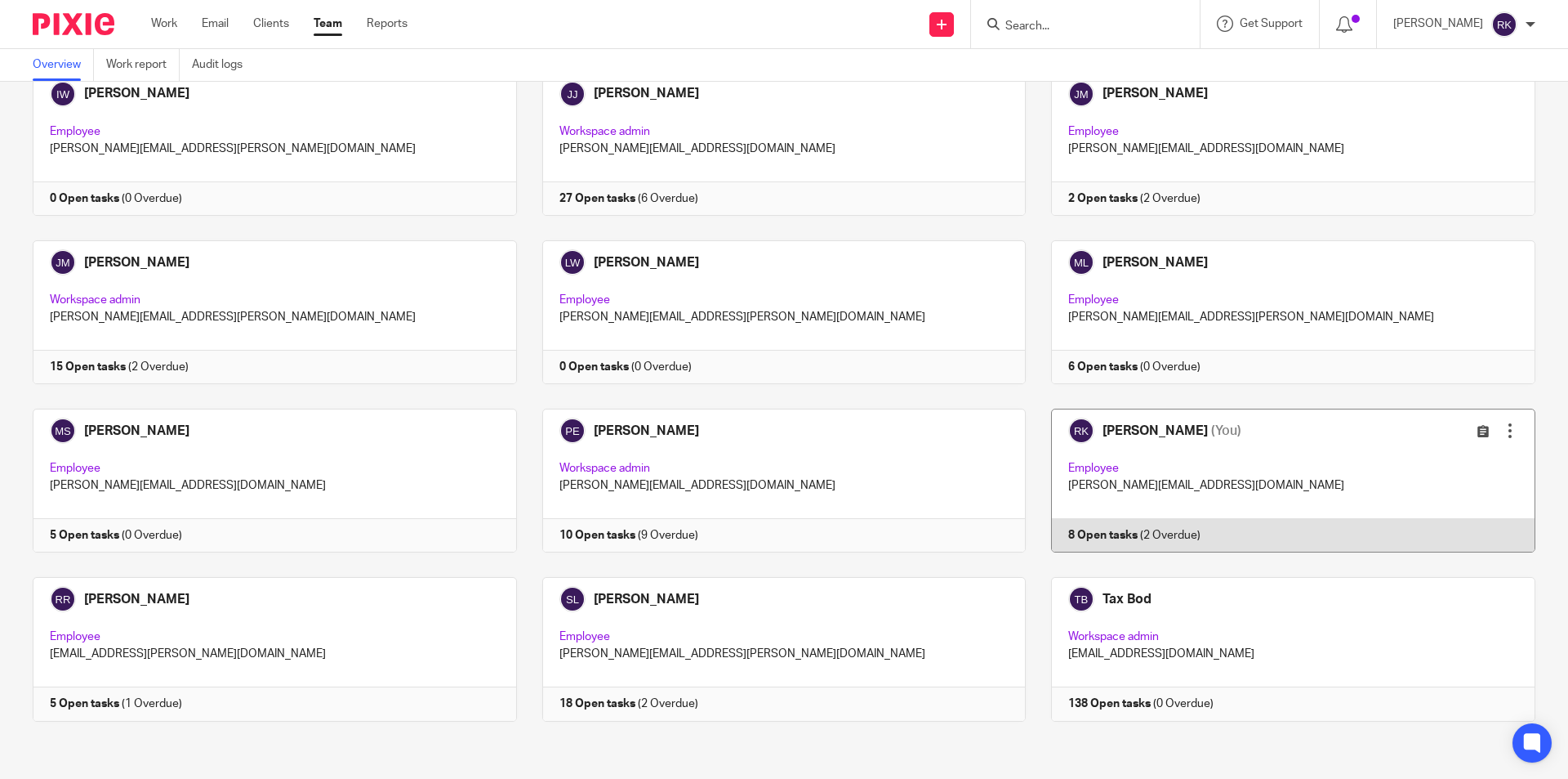
click at [1127, 534] on link at bounding box center [1280, 481] width 510 height 144
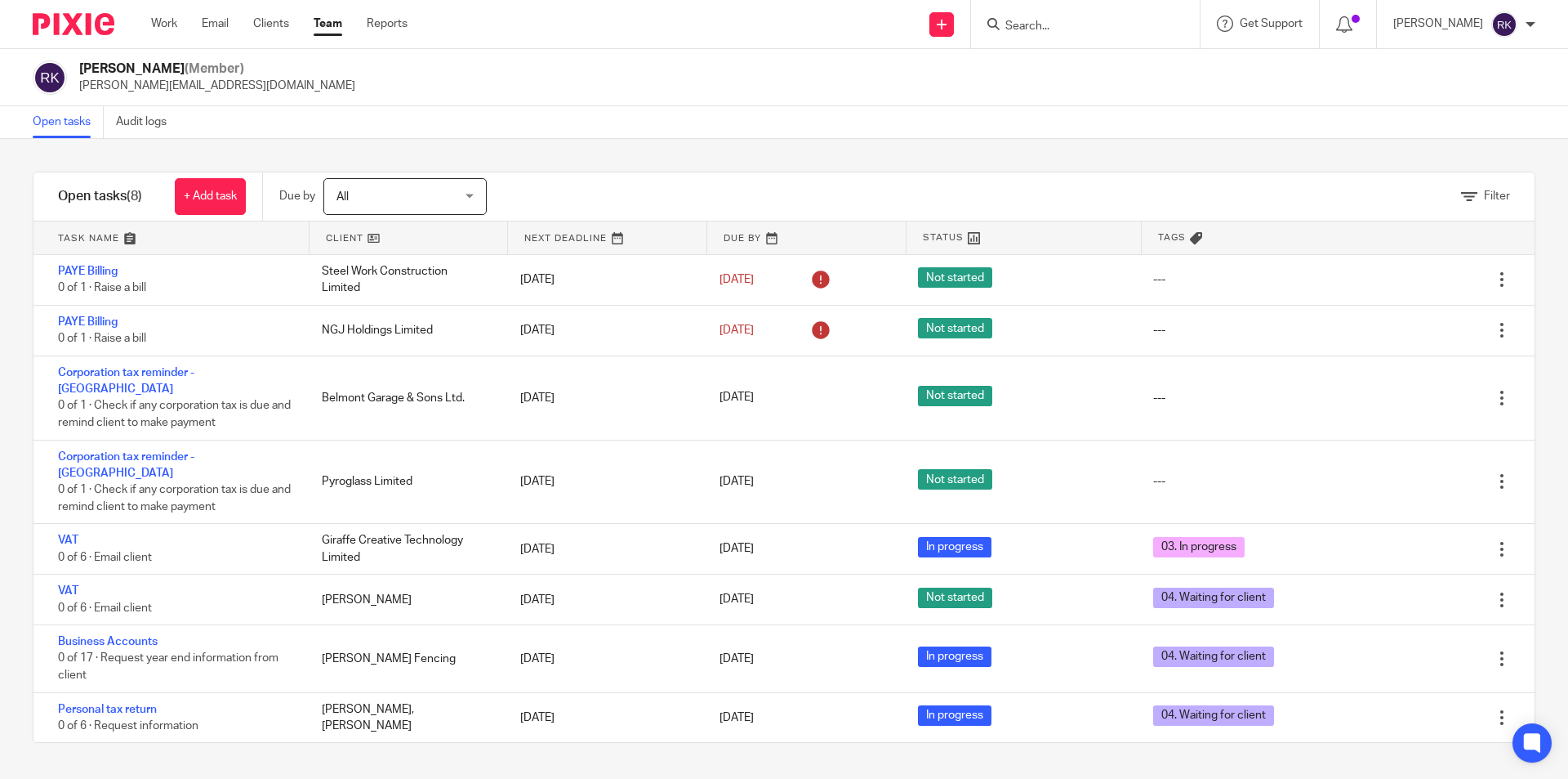
click at [1038, 33] on input "Search" at bounding box center [1077, 26] width 147 height 15
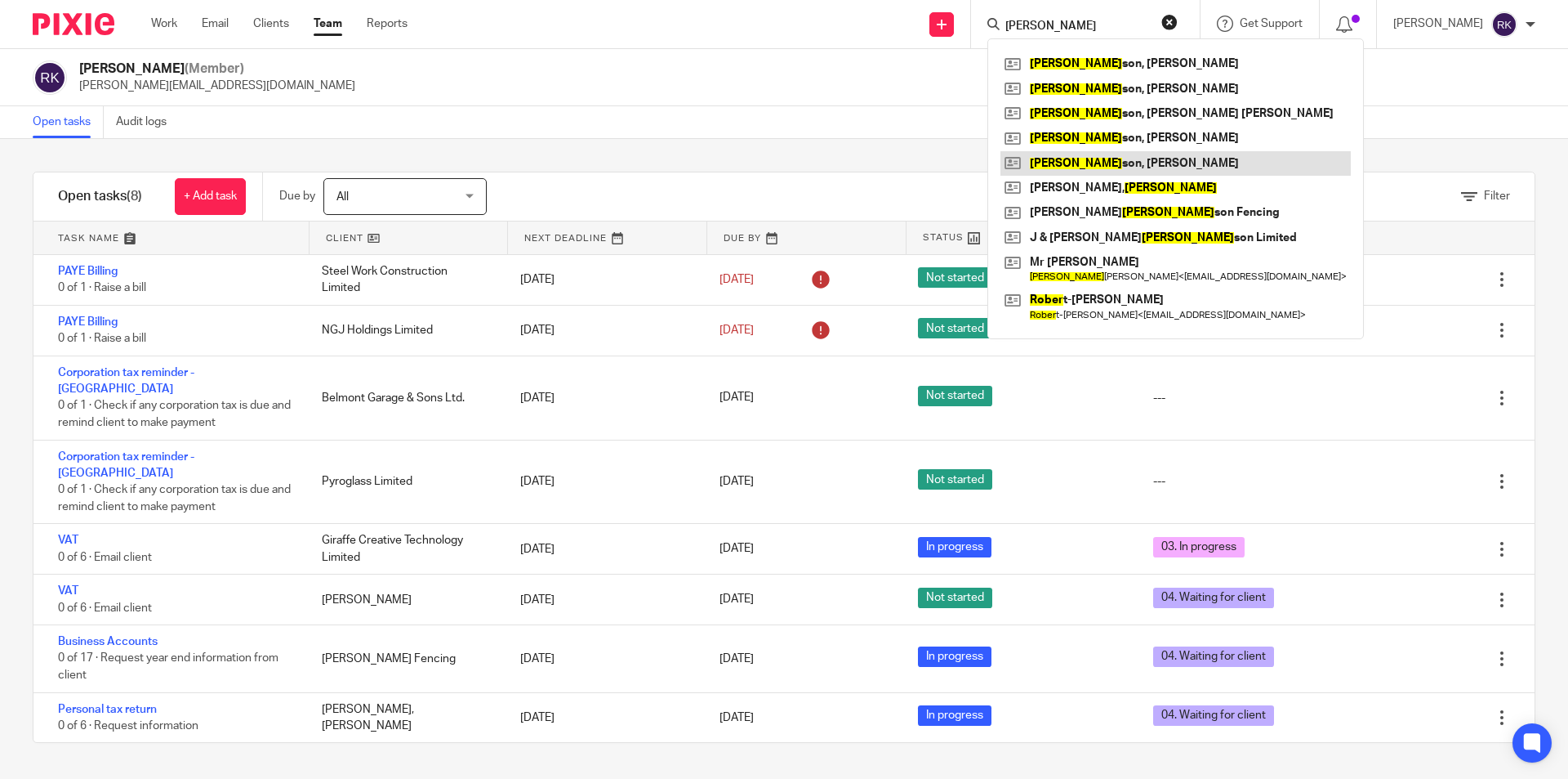
type input "roger"
click at [1058, 159] on link at bounding box center [1176, 162] width 350 height 24
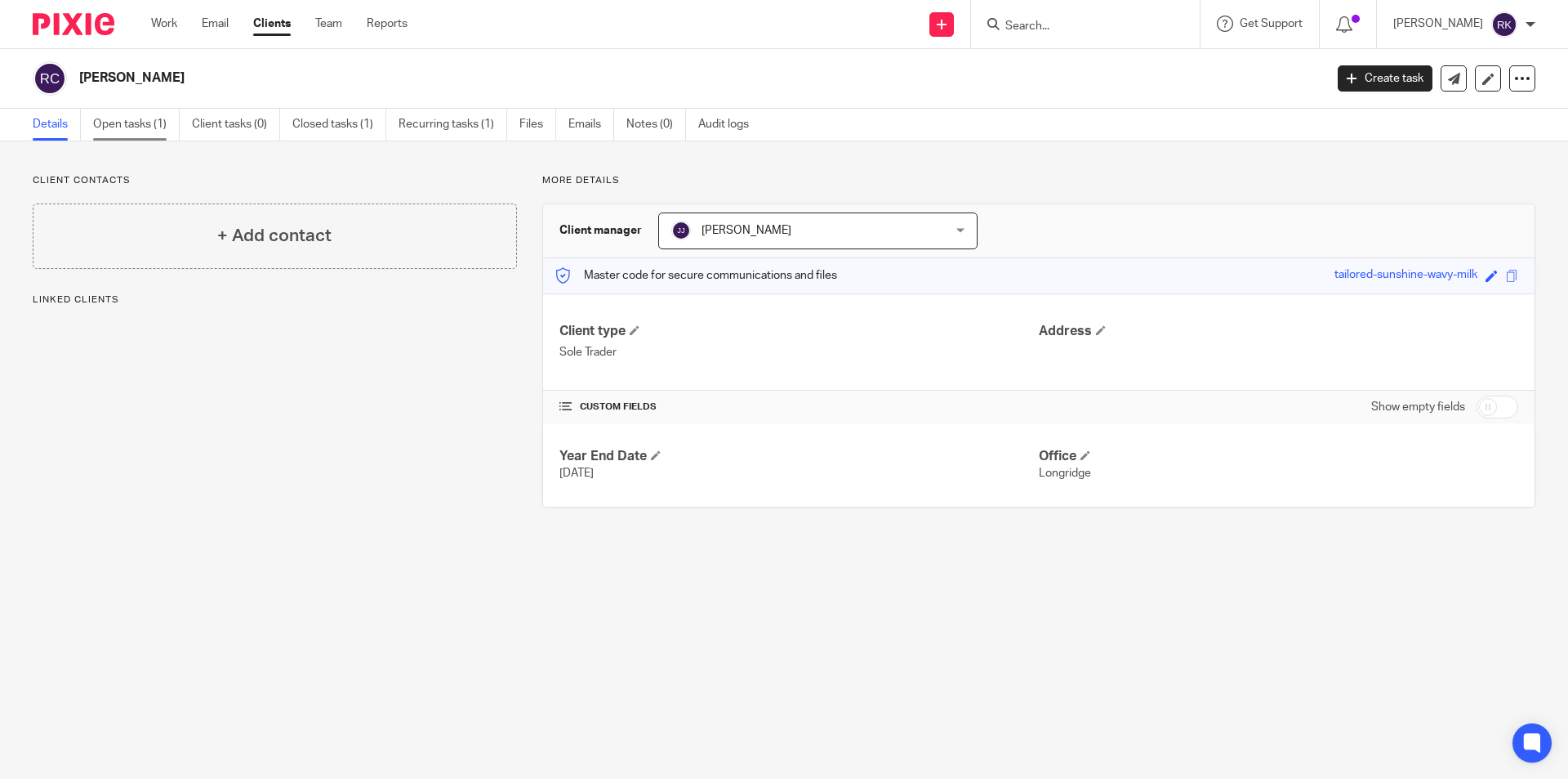
click at [147, 125] on link "Open tasks (1)" at bounding box center [136, 124] width 87 height 32
